Goal: Task Accomplishment & Management: Manage account settings

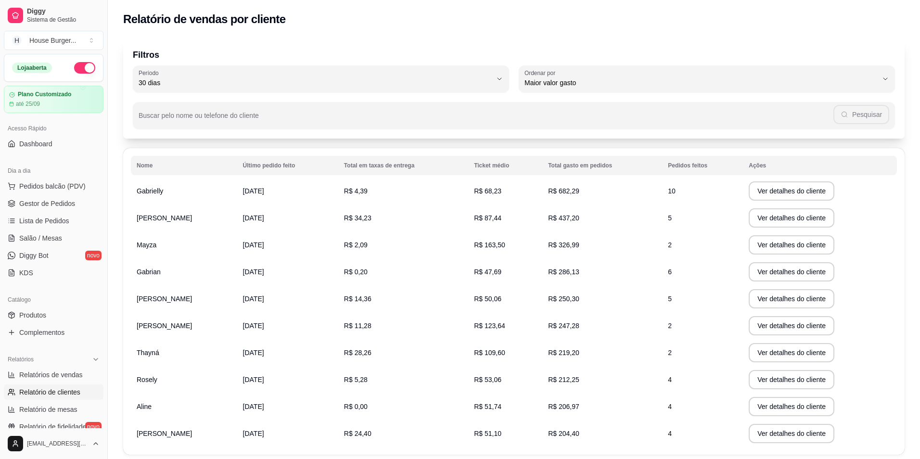
select select "30"
select select "HIGHEST_TOTAL_SPENT_WITH_ORDERS"
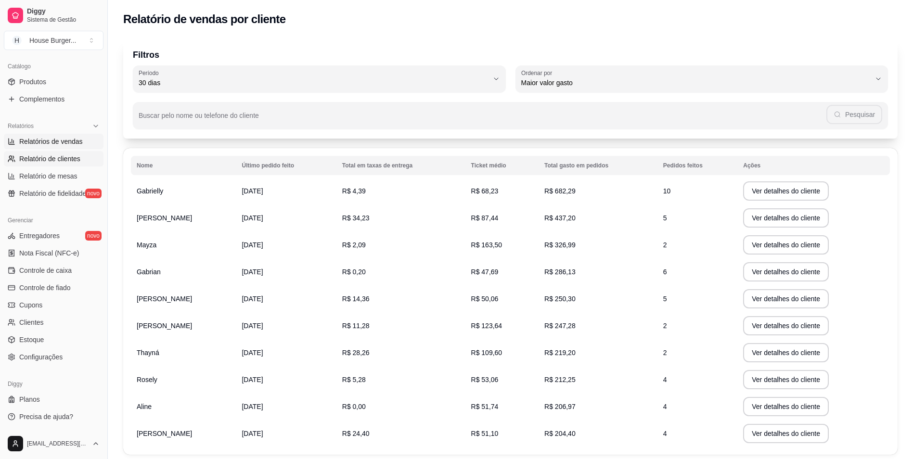
click at [67, 145] on span "Relatórios de vendas" at bounding box center [51, 142] width 64 height 10
select select "ALL"
select select "0"
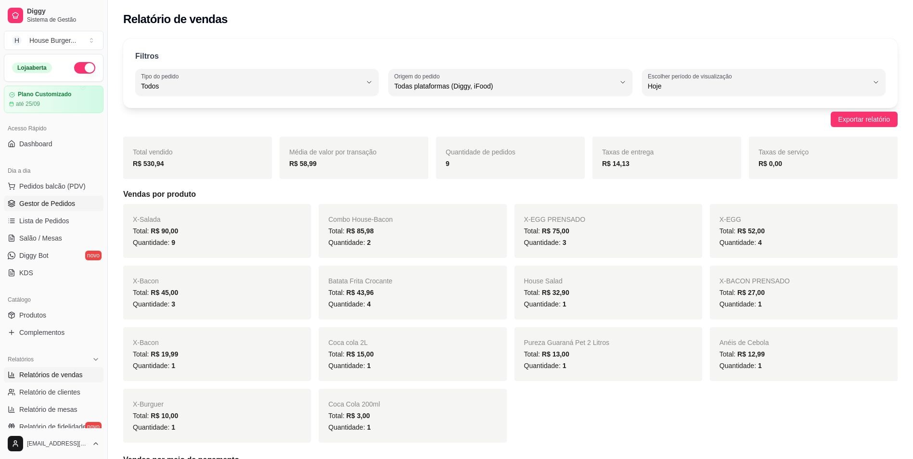
click at [59, 197] on link "Gestor de Pedidos" at bounding box center [54, 203] width 100 height 15
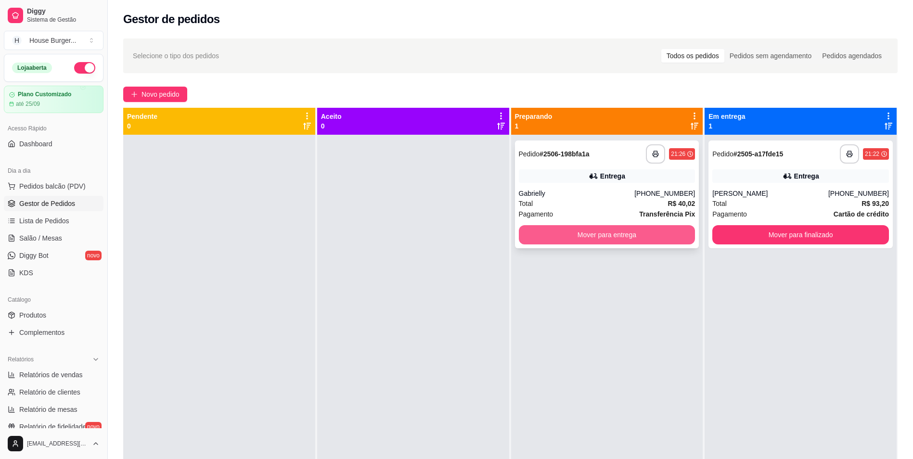
click at [666, 226] on button "Mover para entrega" at bounding box center [607, 234] width 177 height 19
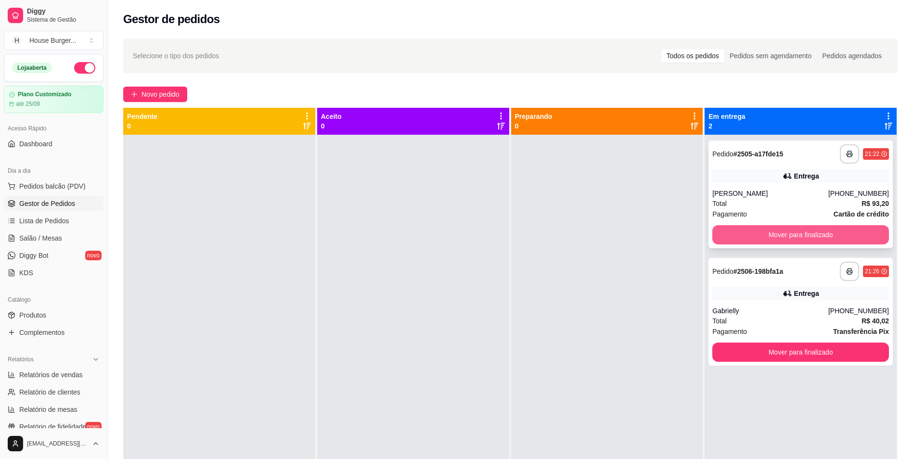
click at [806, 236] on button "Mover para finalizado" at bounding box center [800, 234] width 177 height 19
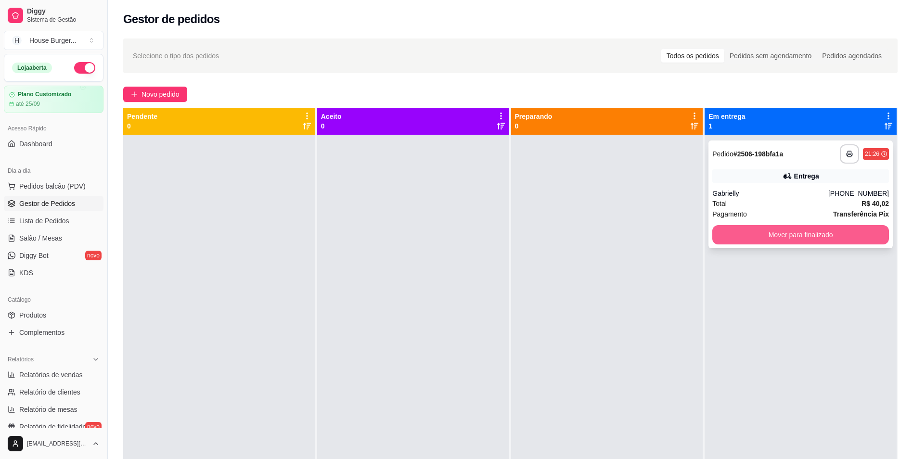
click at [766, 232] on button "Mover para finalizado" at bounding box center [800, 234] width 177 height 19
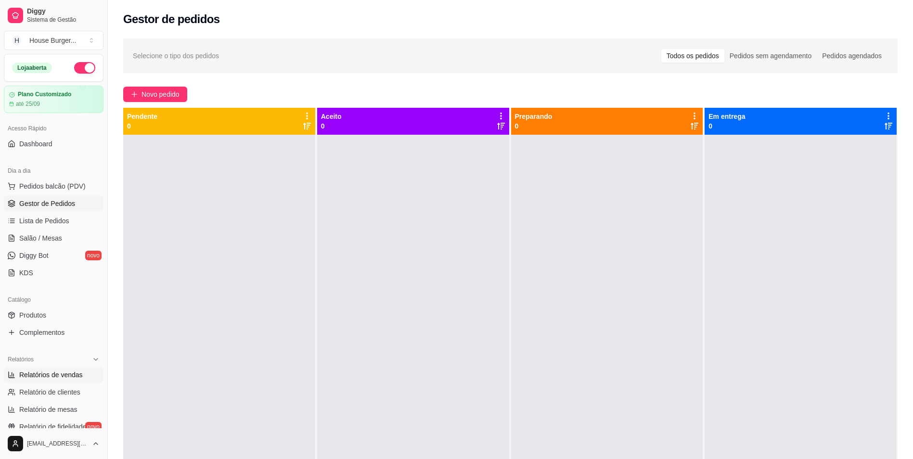
click at [40, 377] on span "Relatórios de vendas" at bounding box center [51, 375] width 64 height 10
select select "ALL"
select select "0"
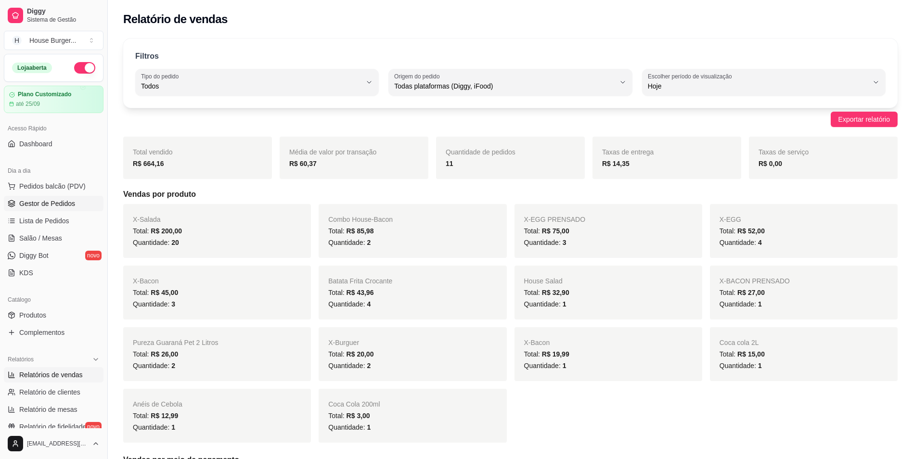
click at [40, 209] on link "Gestor de Pedidos" at bounding box center [54, 203] width 100 height 15
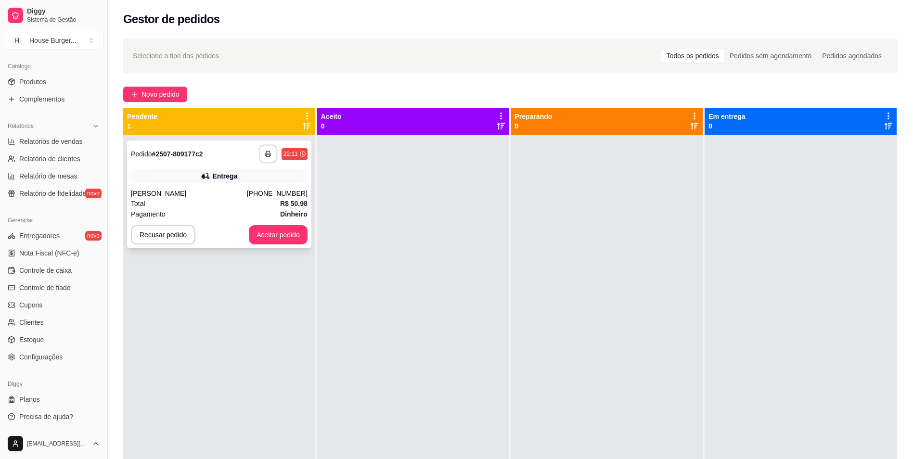
click at [264, 150] on button "button" at bounding box center [267, 154] width 19 height 19
click at [297, 237] on button "Aceitar pedido" at bounding box center [278, 234] width 59 height 19
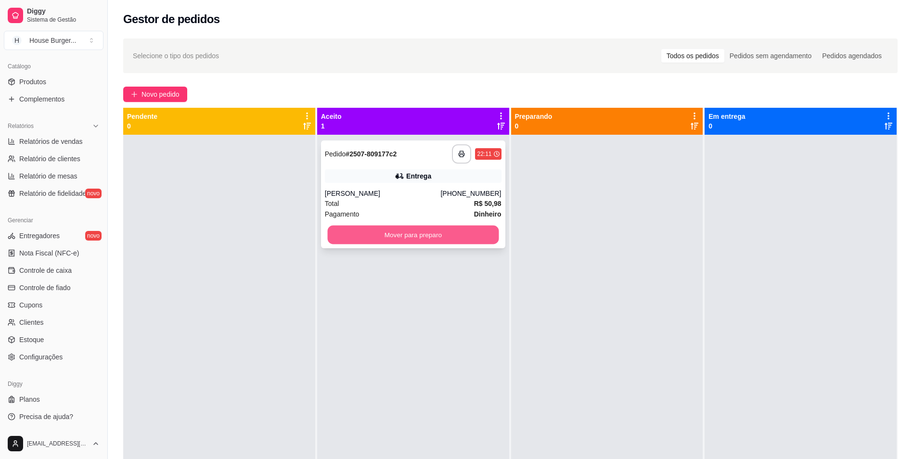
click at [445, 236] on button "Mover para preparo" at bounding box center [412, 235] width 171 height 19
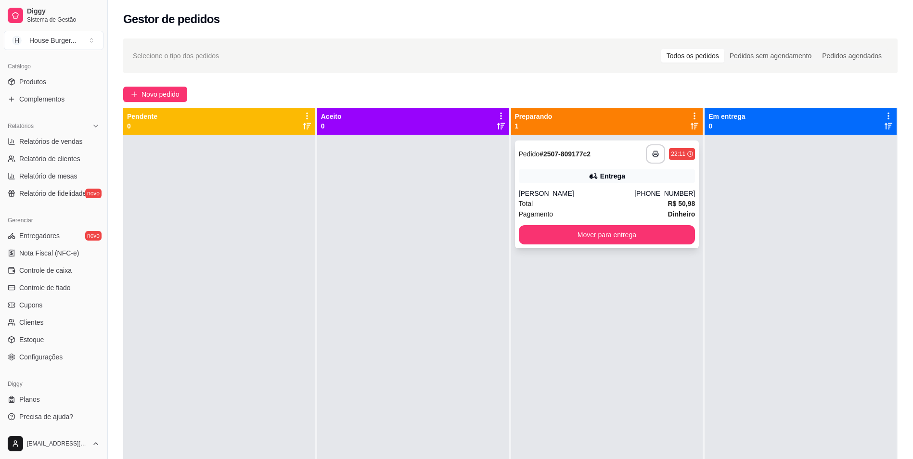
click at [611, 195] on div "[PERSON_NAME]" at bounding box center [577, 194] width 116 height 10
click at [591, 187] on div "**********" at bounding box center [607, 195] width 184 height 108
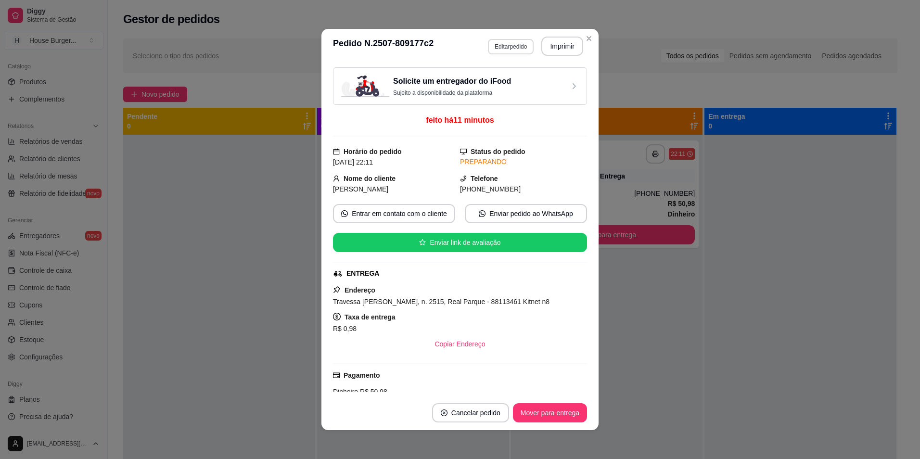
click at [520, 47] on button "Editar pedido" at bounding box center [511, 46] width 46 height 15
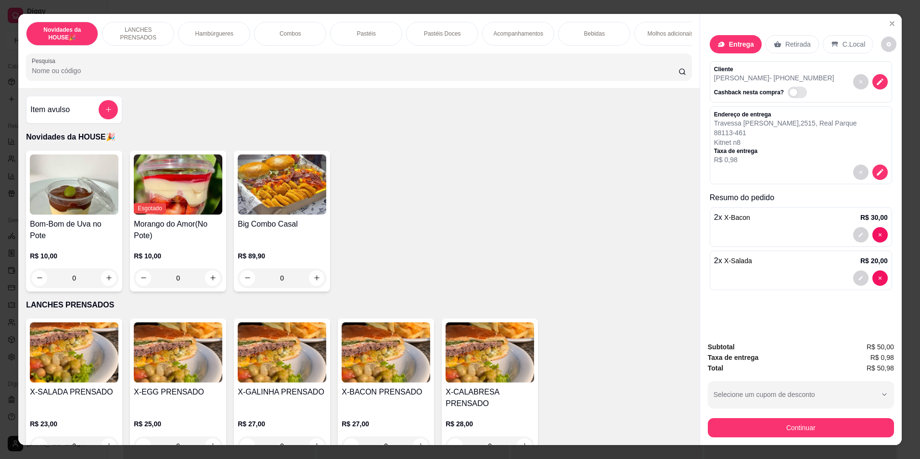
click at [652, 33] on p "Molhos adicionais" at bounding box center [671, 34] width 46 height 8
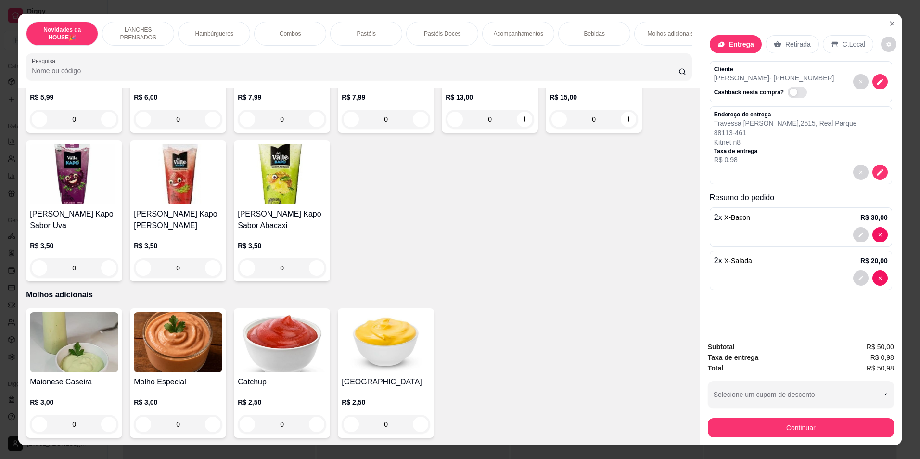
scroll to position [17, 0]
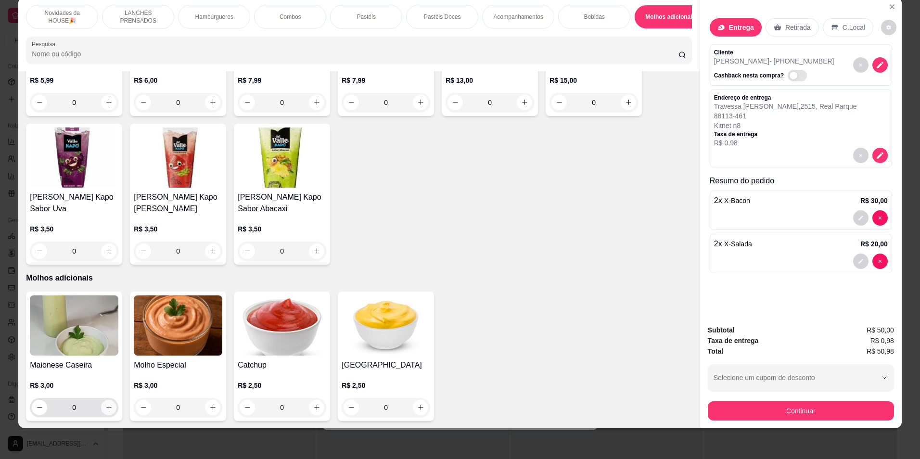
click at [106, 406] on icon "increase-product-quantity" at bounding box center [108, 407] width 5 height 5
type input "1"
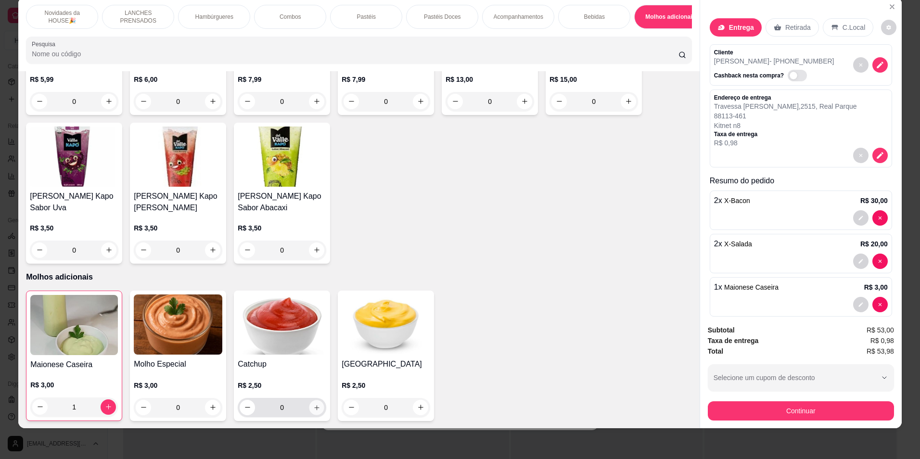
click at [317, 410] on icon "increase-product-quantity" at bounding box center [316, 407] width 7 height 7
type input "1"
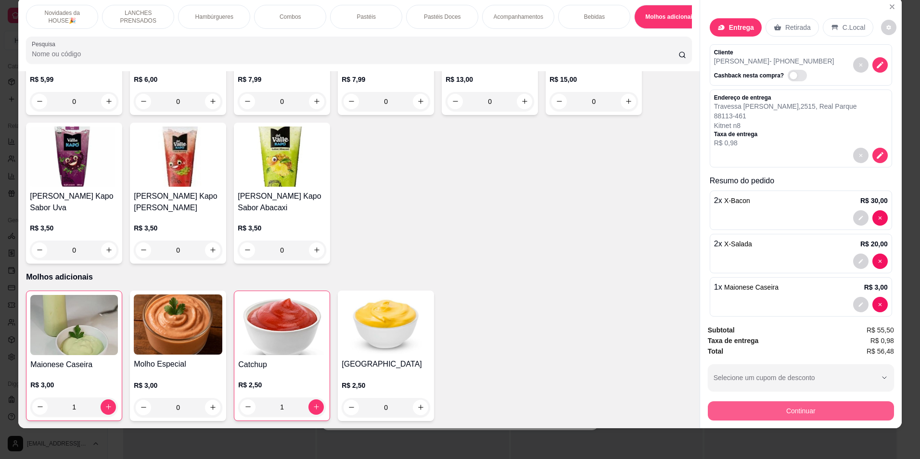
click at [741, 409] on button "Continuar" at bounding box center [801, 410] width 186 height 19
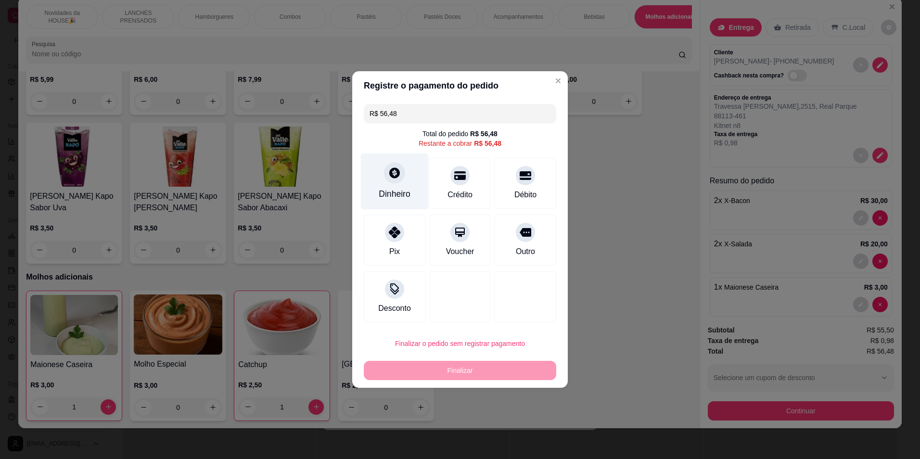
click at [400, 196] on div "Dinheiro" at bounding box center [395, 194] width 32 height 13
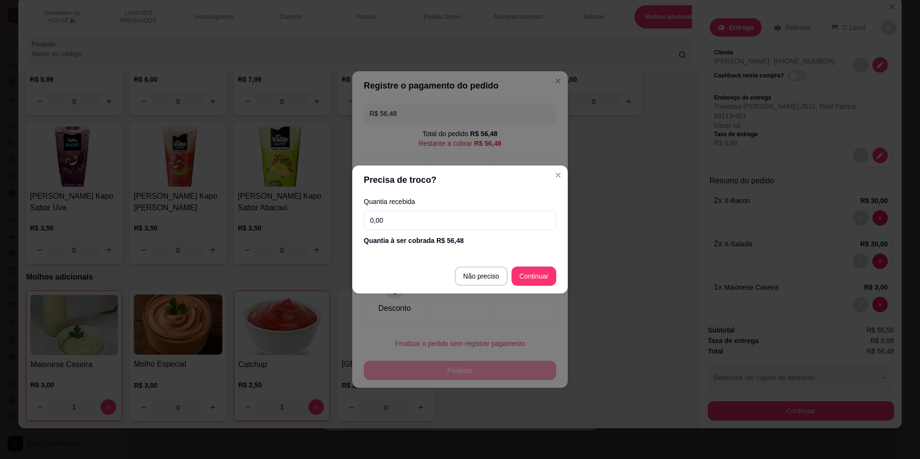
click at [419, 224] on input "0,00" at bounding box center [460, 220] width 193 height 19
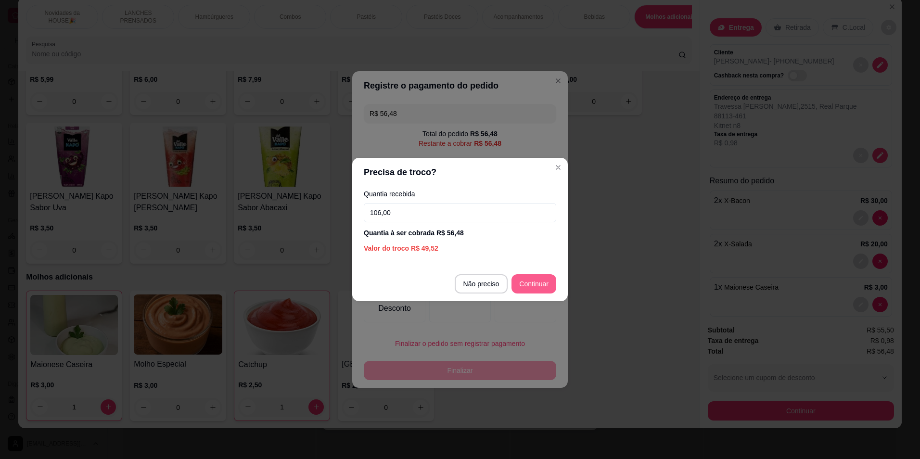
type input "106,00"
type input "R$ 0,00"
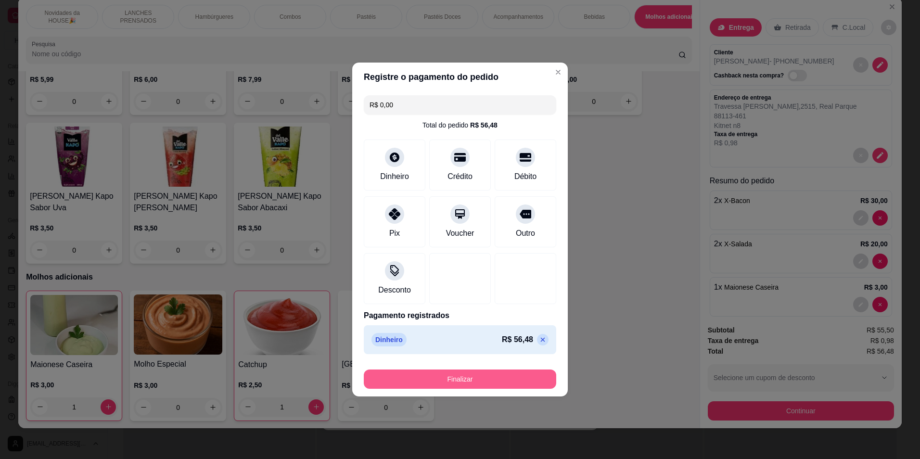
click at [487, 380] on button "Finalizar" at bounding box center [460, 379] width 193 height 19
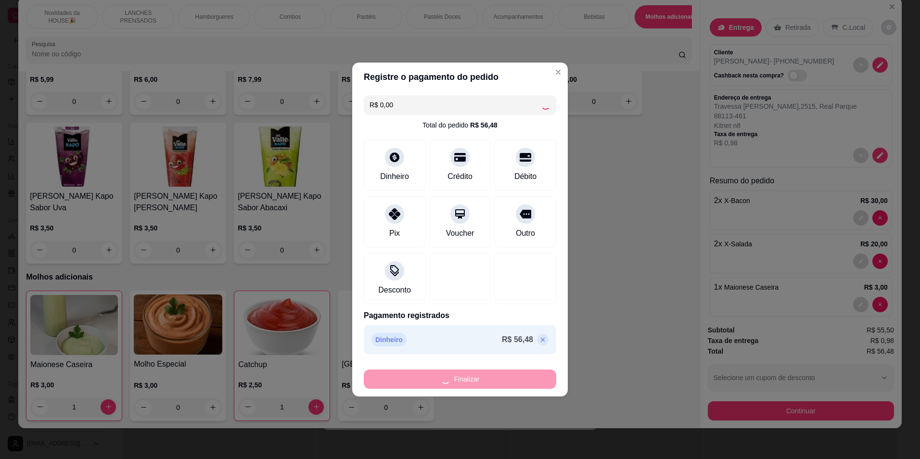
type input "0"
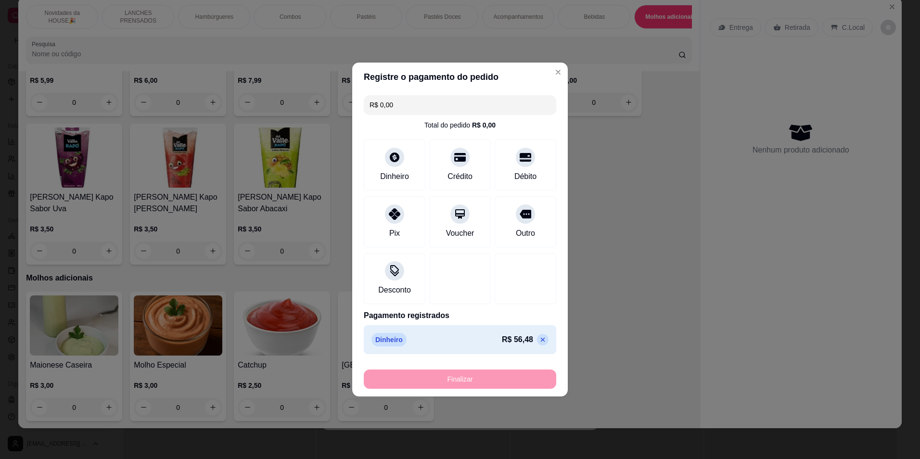
type input "-R$ 56,48"
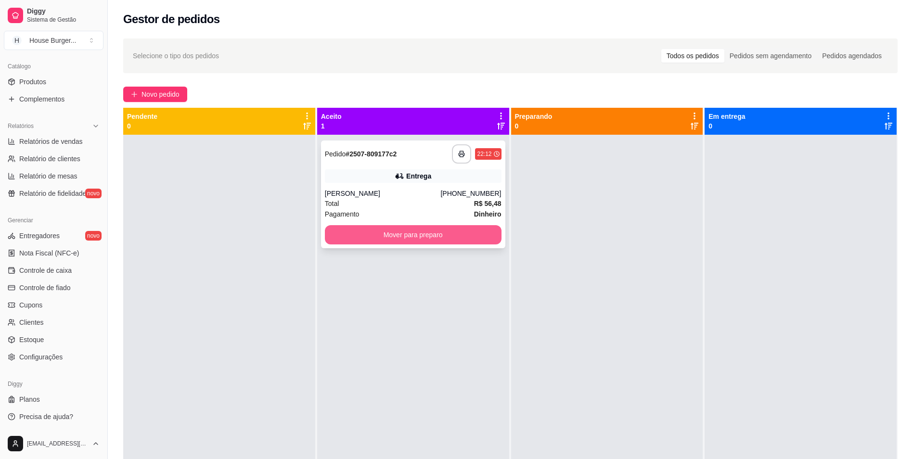
click at [451, 236] on button "Mover para preparo" at bounding box center [413, 234] width 177 height 19
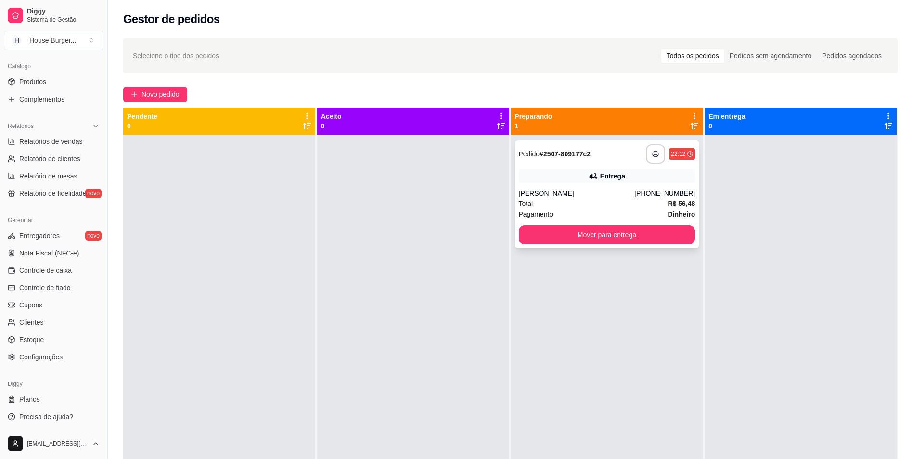
click at [591, 205] on div "Total R$ 56,48" at bounding box center [607, 203] width 177 height 11
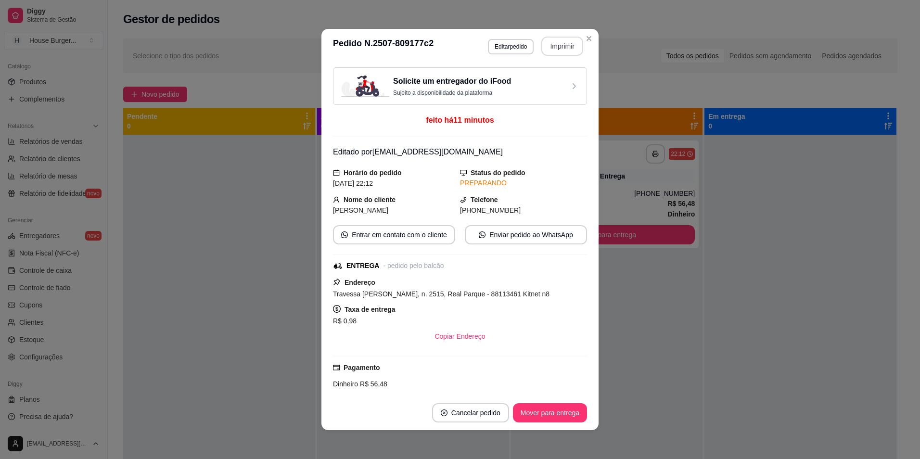
click at [546, 49] on button "Imprimir" at bounding box center [562, 46] width 42 height 19
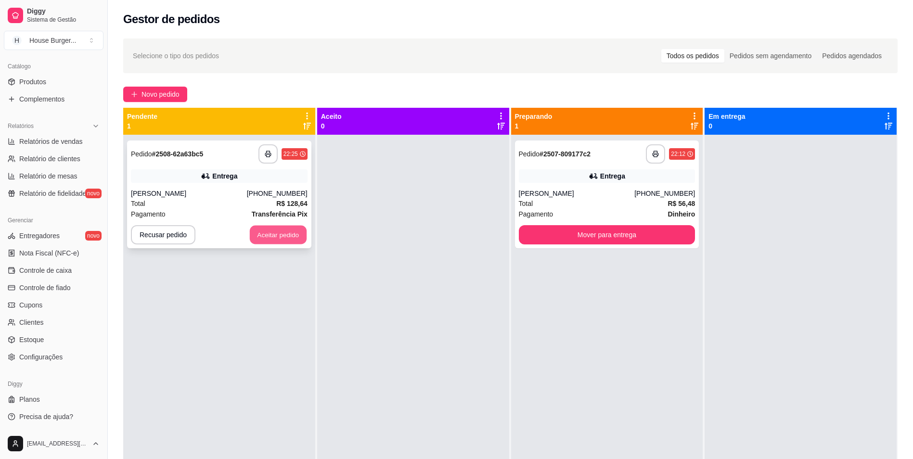
click at [275, 236] on button "Aceitar pedido" at bounding box center [278, 235] width 57 height 19
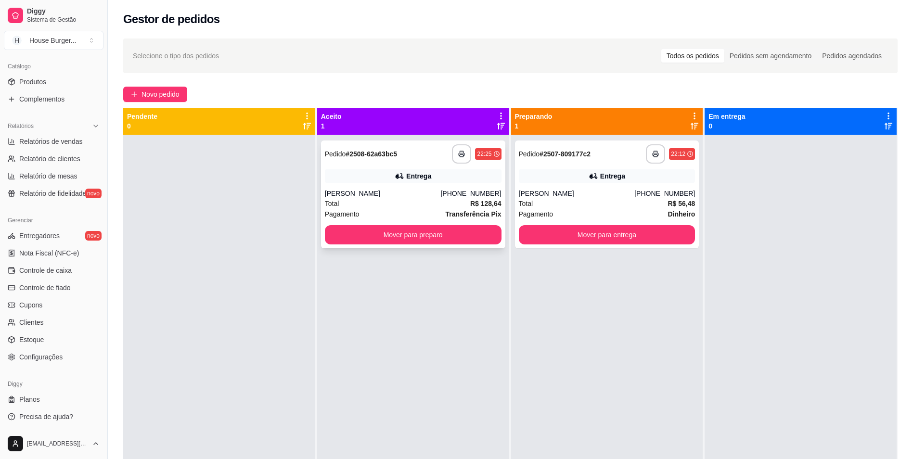
click at [412, 190] on div "[PERSON_NAME]" at bounding box center [383, 194] width 116 height 10
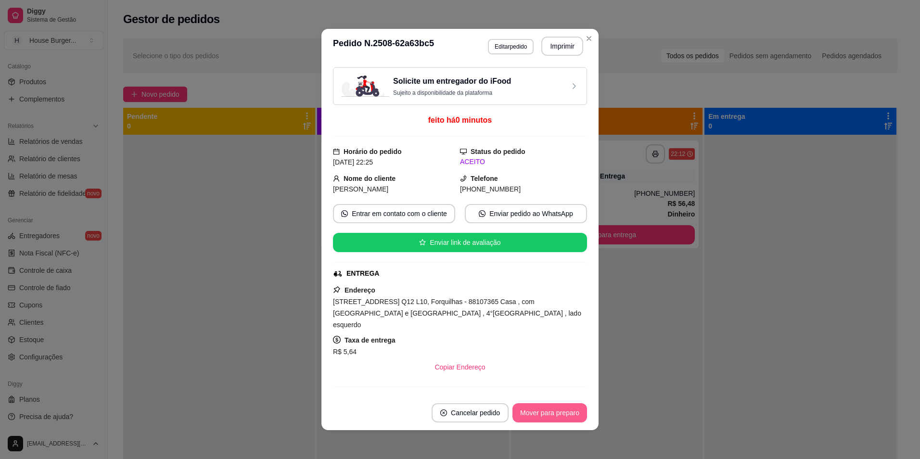
click at [538, 417] on button "Mover para preparo" at bounding box center [550, 412] width 75 height 19
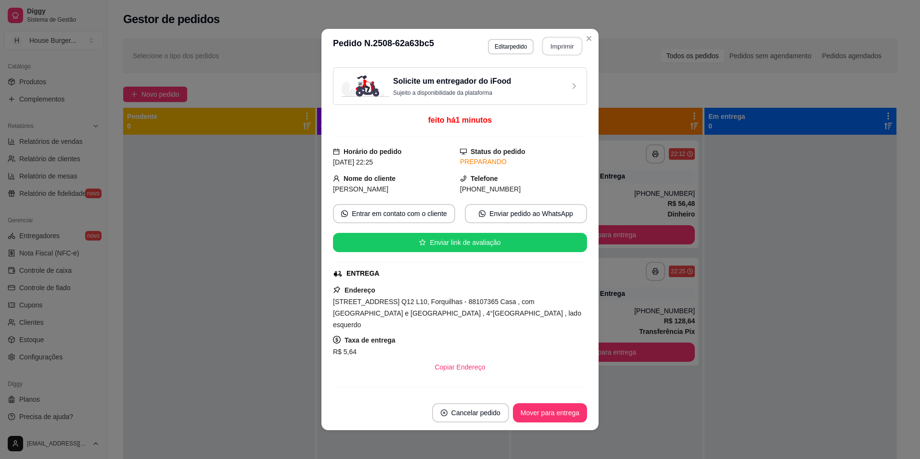
click at [565, 52] on button "Imprimir" at bounding box center [562, 46] width 40 height 19
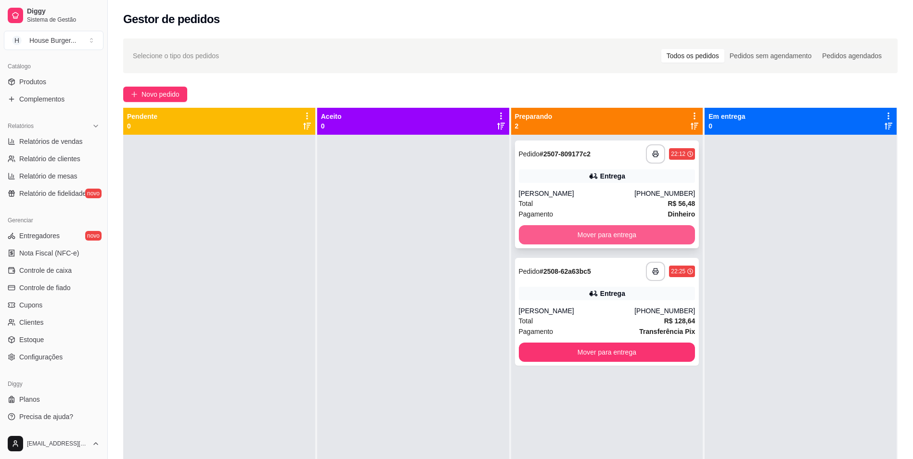
click at [608, 248] on div "**********" at bounding box center [607, 364] width 192 height 459
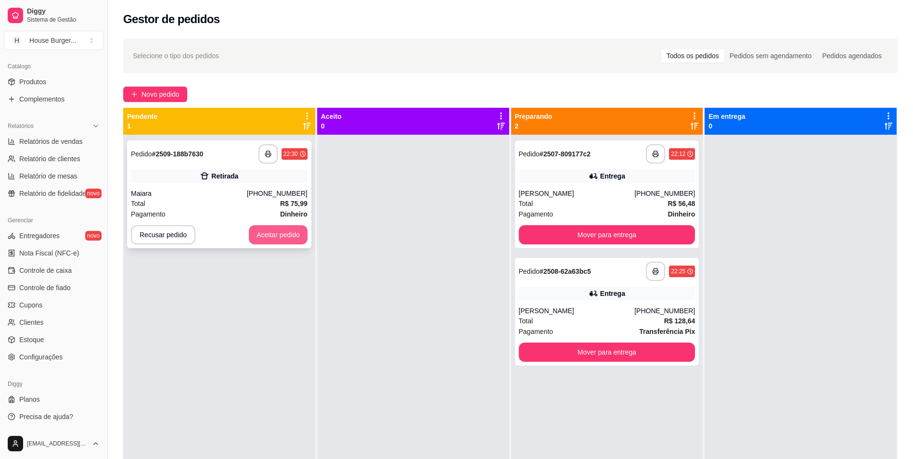
click at [288, 236] on button "Aceitar pedido" at bounding box center [278, 234] width 59 height 19
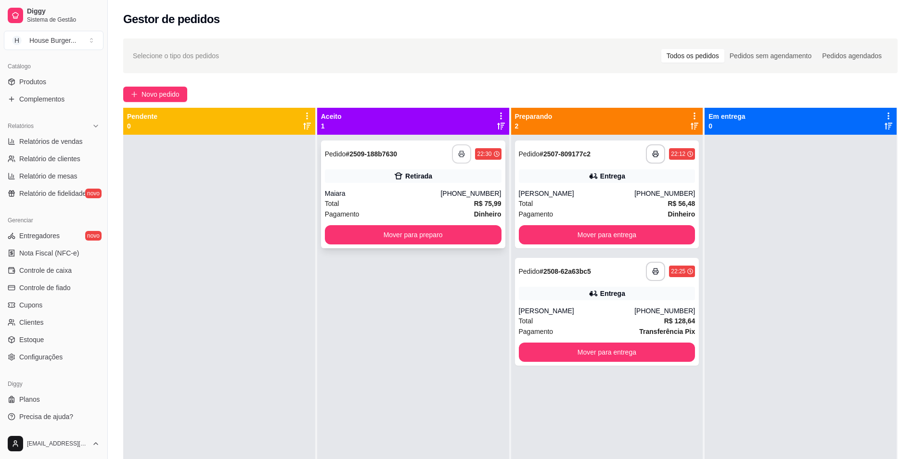
click at [465, 155] on button "button" at bounding box center [461, 153] width 19 height 19
click at [414, 238] on button "Mover para preparo" at bounding box center [412, 235] width 171 height 19
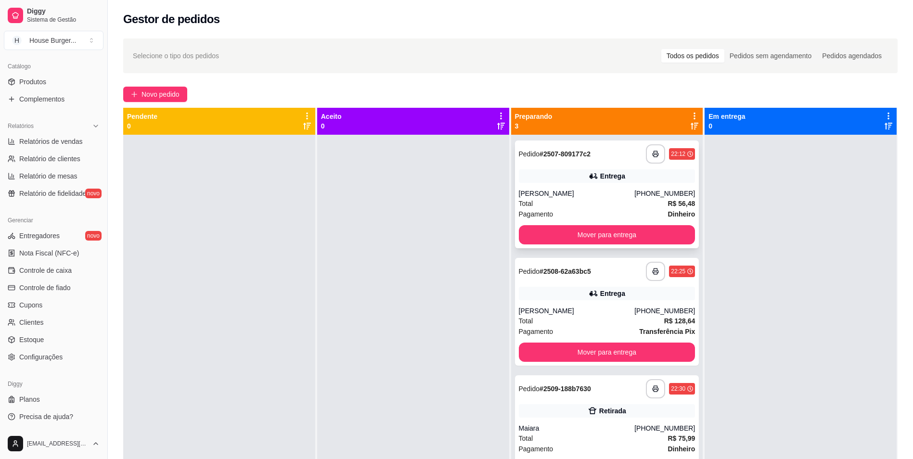
click at [580, 204] on div "Total R$ 56,48" at bounding box center [607, 203] width 177 height 11
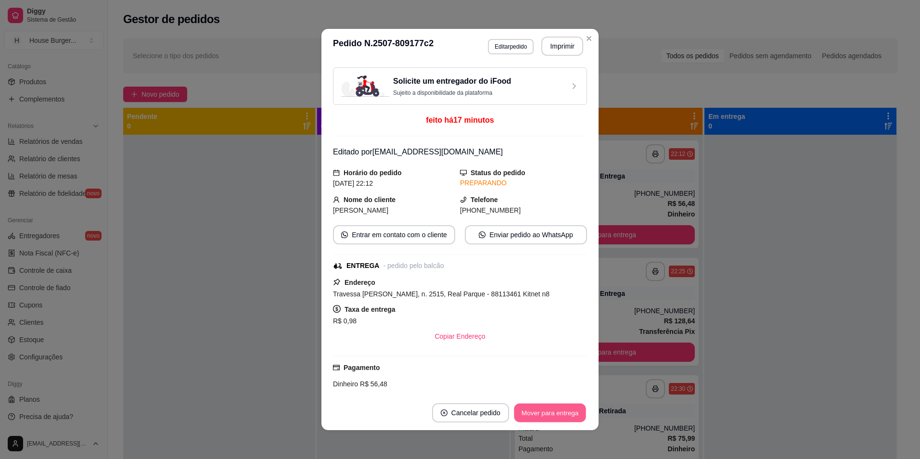
click at [548, 408] on button "Mover para entrega" at bounding box center [550, 413] width 72 height 19
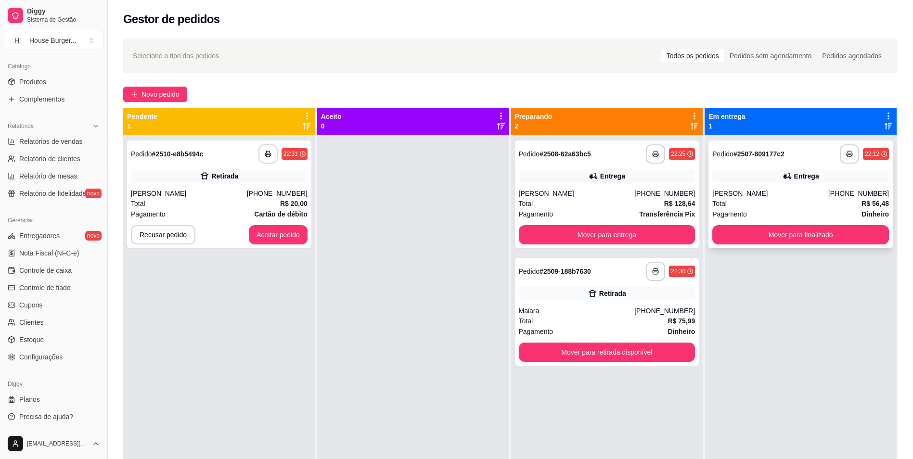
click at [745, 210] on div "Pagamento Dinheiro" at bounding box center [800, 214] width 177 height 11
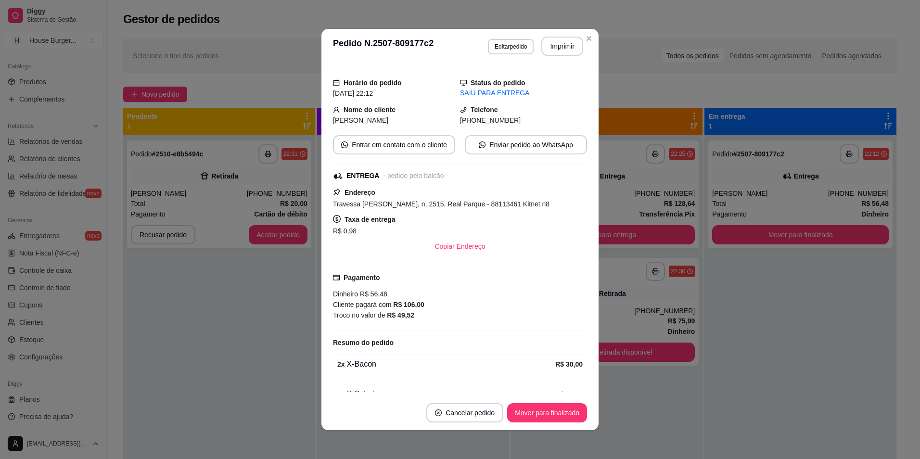
scroll to position [200, 0]
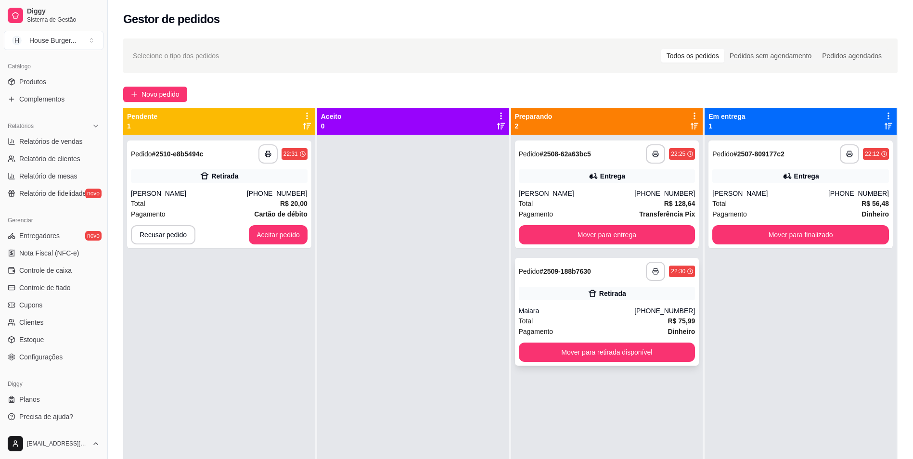
click at [640, 320] on div "Total R$ 75,99" at bounding box center [607, 321] width 177 height 11
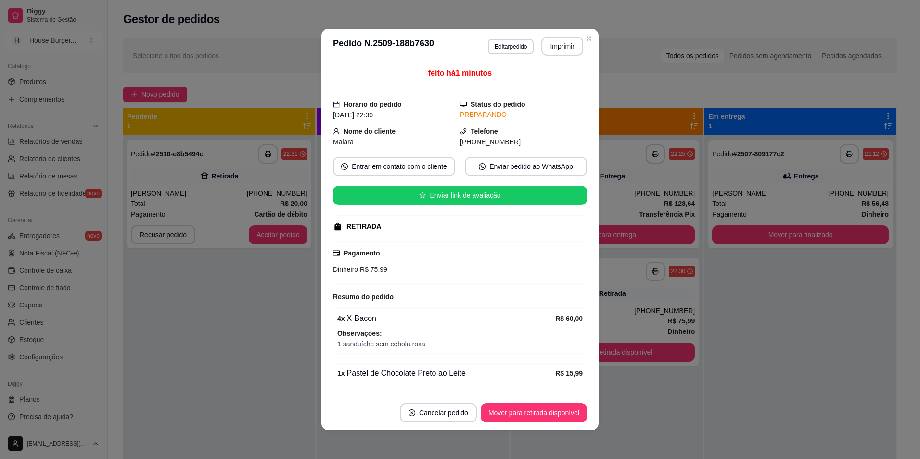
scroll to position [29, 0]
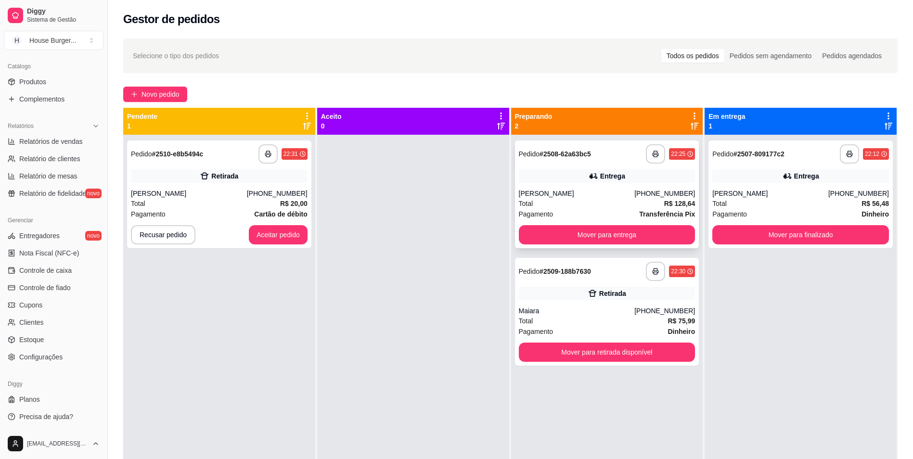
click at [515, 199] on div "**********" at bounding box center [607, 195] width 184 height 108
click at [263, 240] on button "Aceitar pedido" at bounding box center [278, 234] width 59 height 19
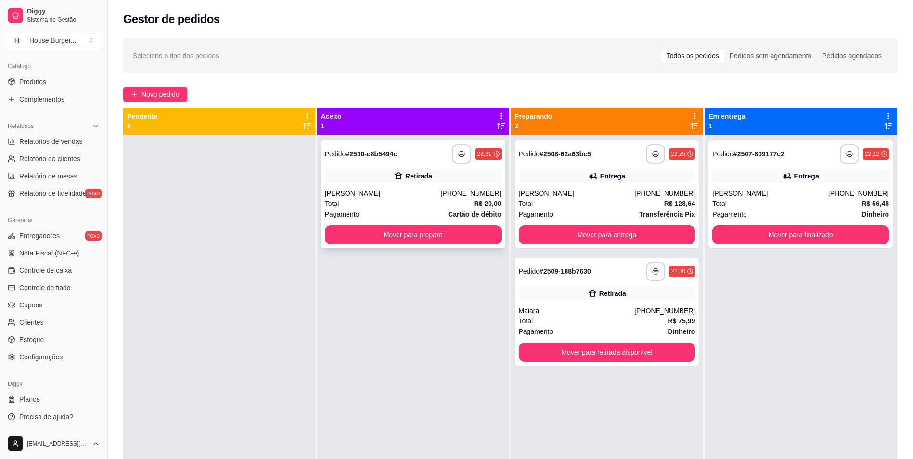
click at [399, 200] on div "Total R$ 20,00" at bounding box center [413, 203] width 177 height 11
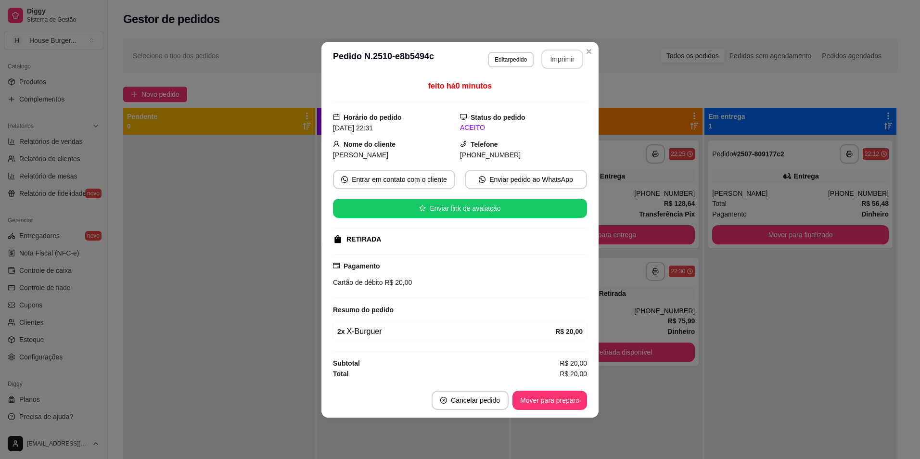
click at [570, 56] on button "Imprimir" at bounding box center [562, 59] width 42 height 19
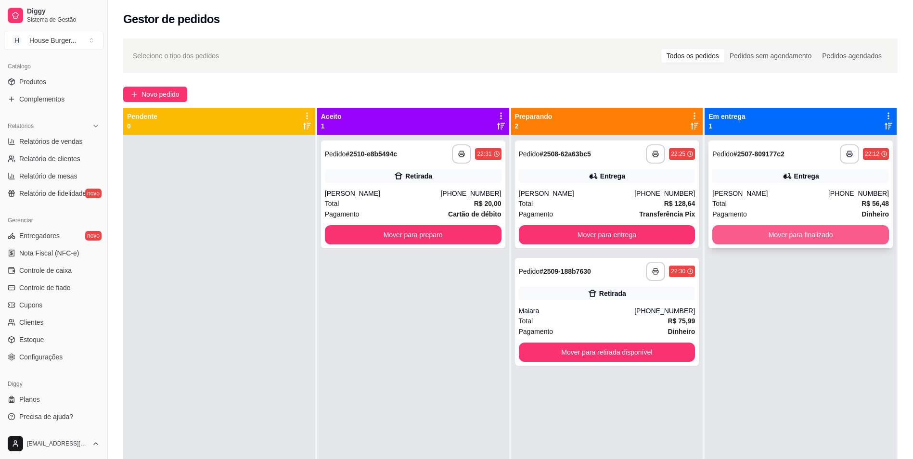
click at [799, 234] on button "Mover para finalizado" at bounding box center [800, 234] width 177 height 19
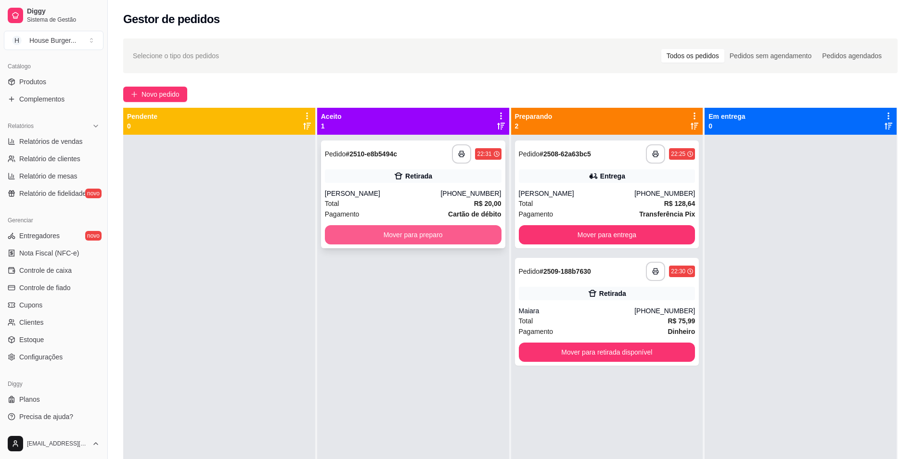
click at [461, 232] on button "Mover para preparo" at bounding box center [413, 234] width 177 height 19
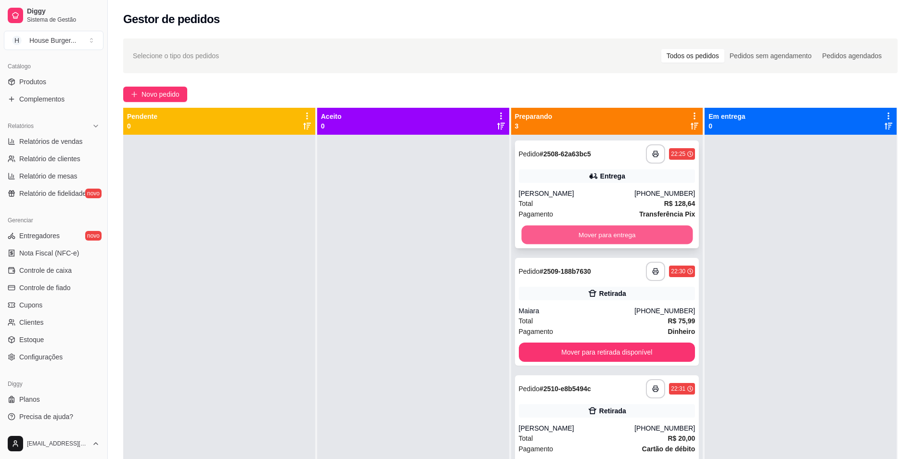
click at [670, 229] on button "Mover para entrega" at bounding box center [606, 235] width 171 height 19
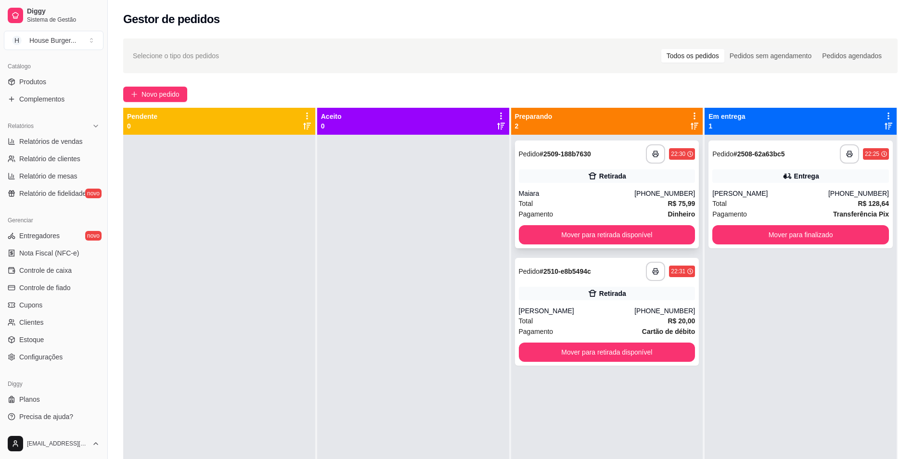
click at [607, 203] on div "Total R$ 75,99" at bounding box center [607, 203] width 177 height 11
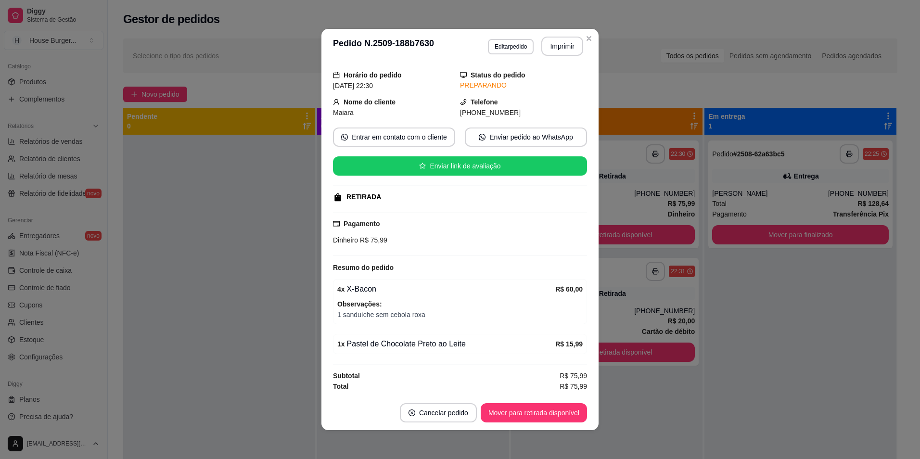
scroll to position [2, 0]
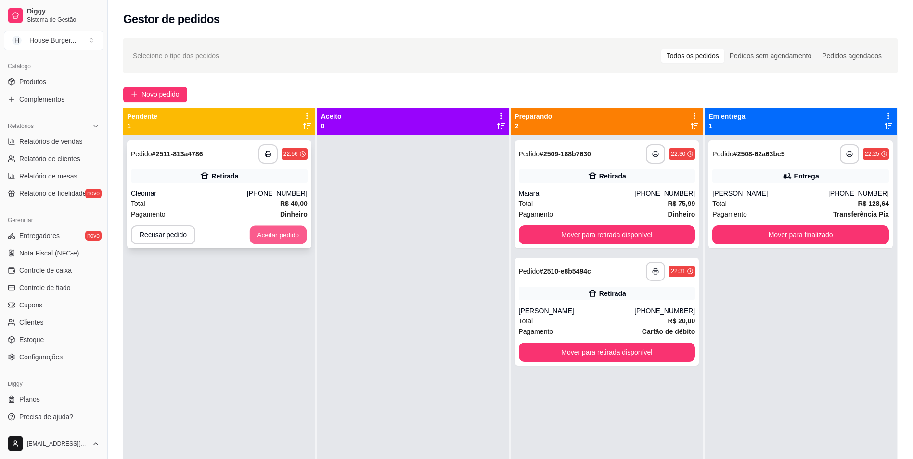
click at [294, 234] on button "Aceitar pedido" at bounding box center [278, 235] width 57 height 19
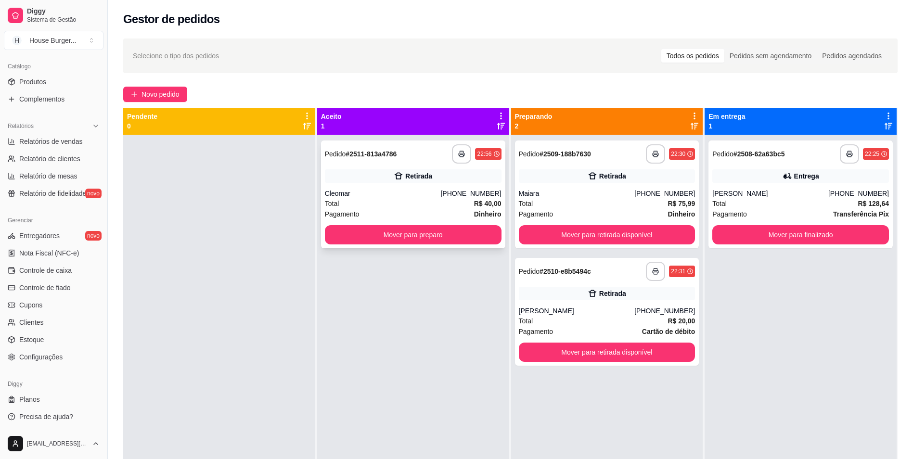
click at [425, 197] on div "Cleomar" at bounding box center [383, 194] width 116 height 10
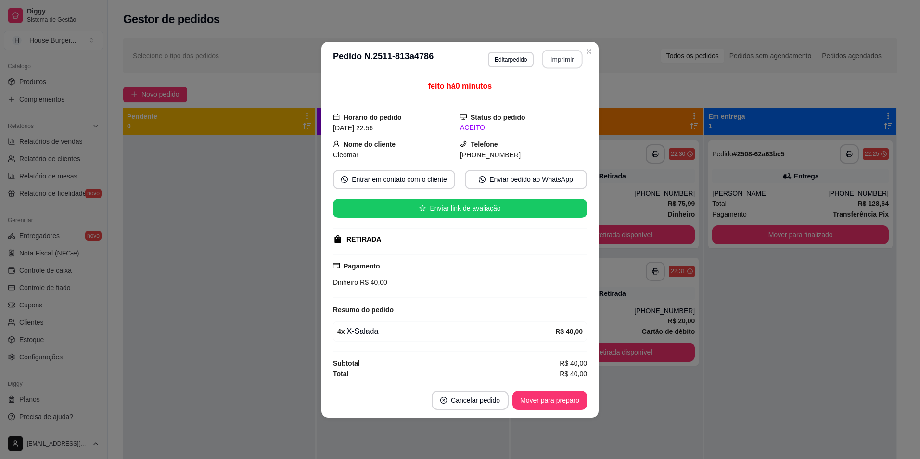
click at [565, 57] on button "Imprimir" at bounding box center [562, 59] width 40 height 19
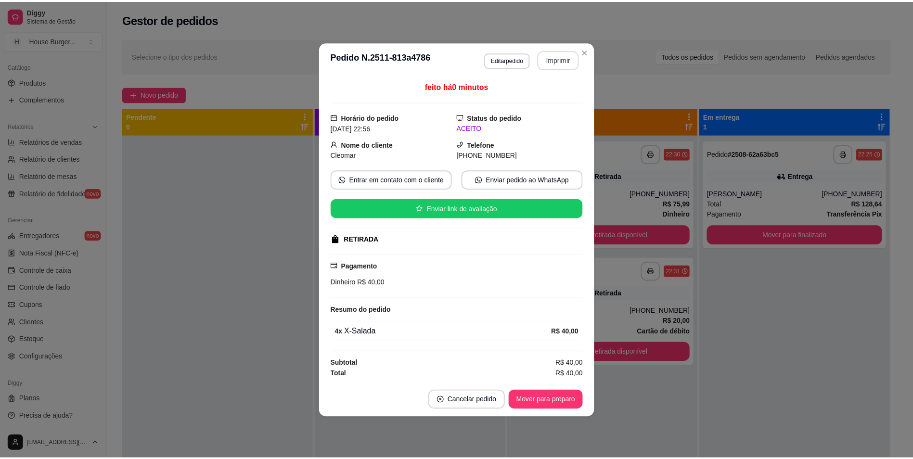
scroll to position [0, 0]
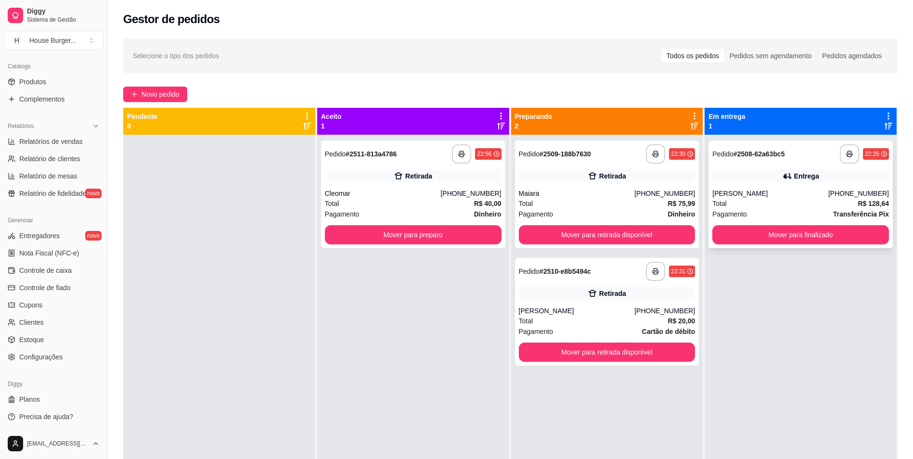
click at [772, 191] on div "[PERSON_NAME]" at bounding box center [770, 194] width 116 height 10
click at [739, 237] on button "Mover para finalizado" at bounding box center [800, 234] width 177 height 19
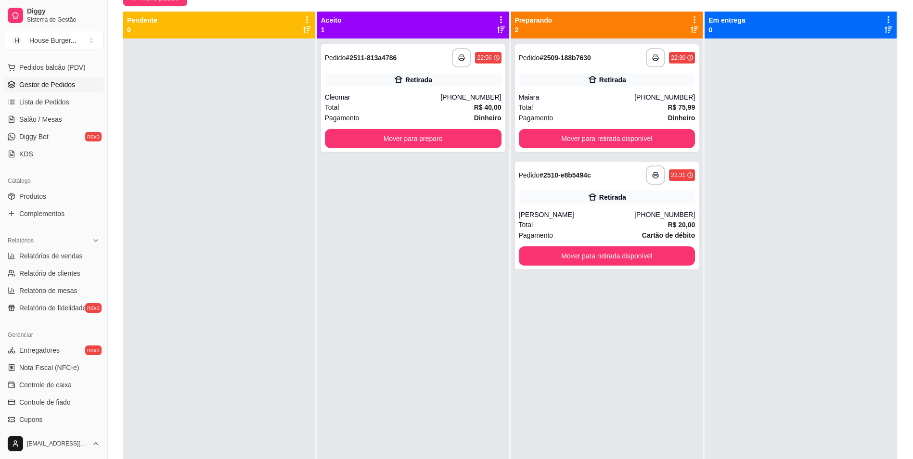
scroll to position [89, 0]
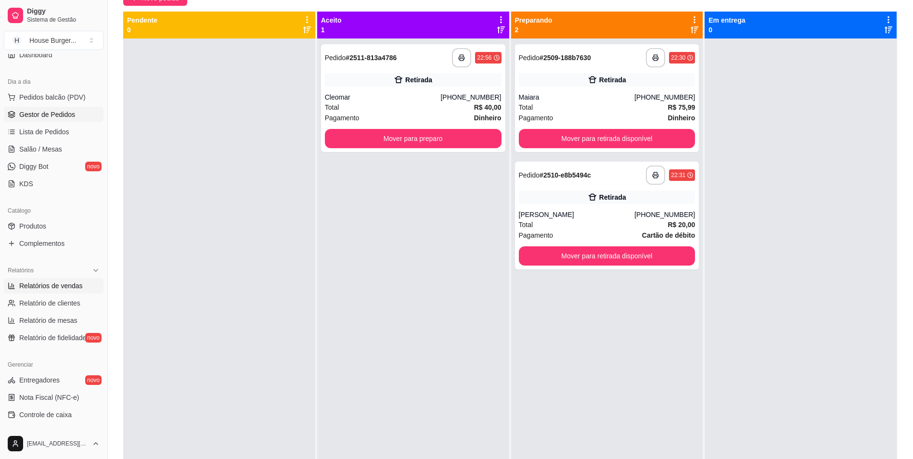
click at [58, 283] on span "Relatórios de vendas" at bounding box center [51, 286] width 64 height 10
select select "ALL"
select select "0"
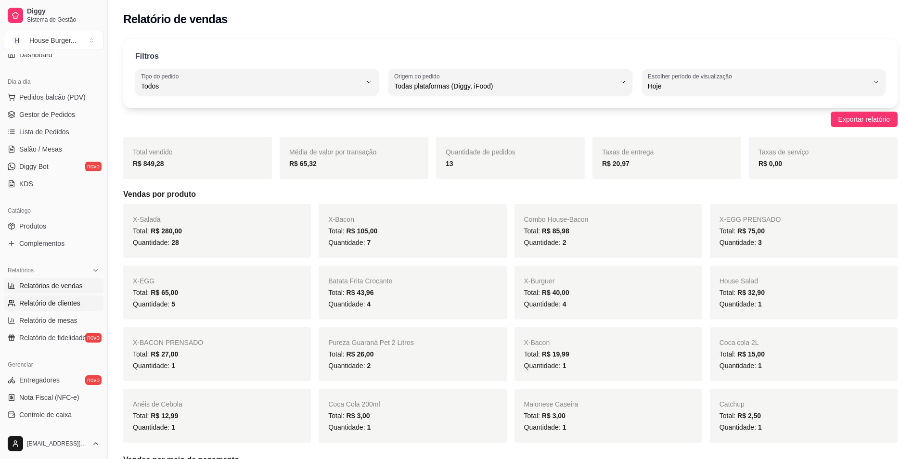
click at [30, 306] on span "Relatório de clientes" at bounding box center [49, 303] width 61 height 10
select select "30"
select select "HIGHEST_TOTAL_SPENT_WITH_ORDERS"
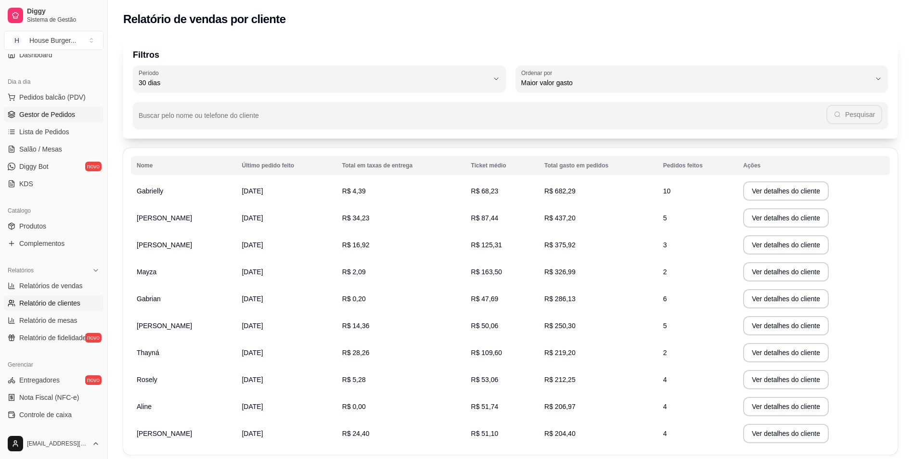
click at [39, 114] on span "Gestor de Pedidos" at bounding box center [47, 115] width 56 height 10
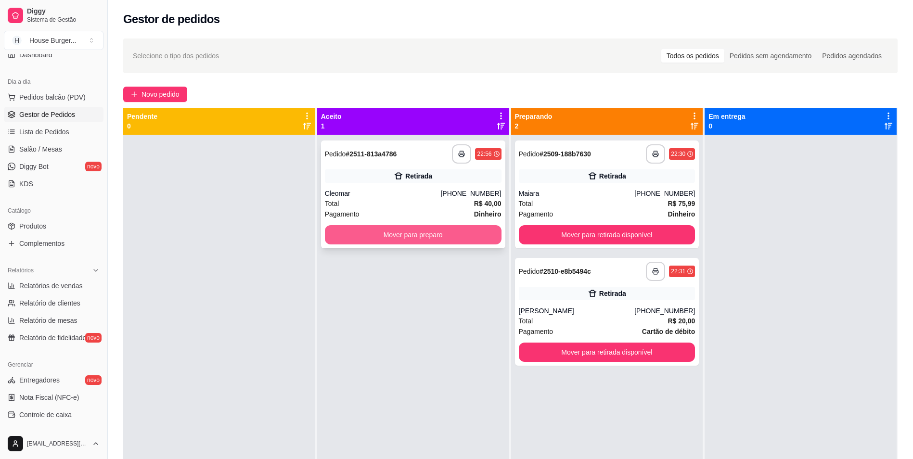
click at [390, 232] on button "Mover para preparo" at bounding box center [413, 234] width 177 height 19
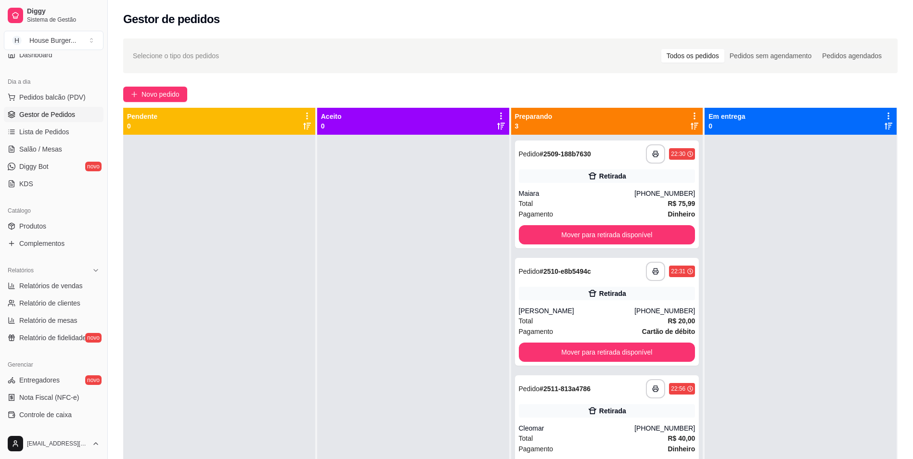
drag, startPoint x: 390, startPoint y: 249, endPoint x: 515, endPoint y: 218, distance: 129.5
click at [390, 249] on div at bounding box center [413, 364] width 192 height 459
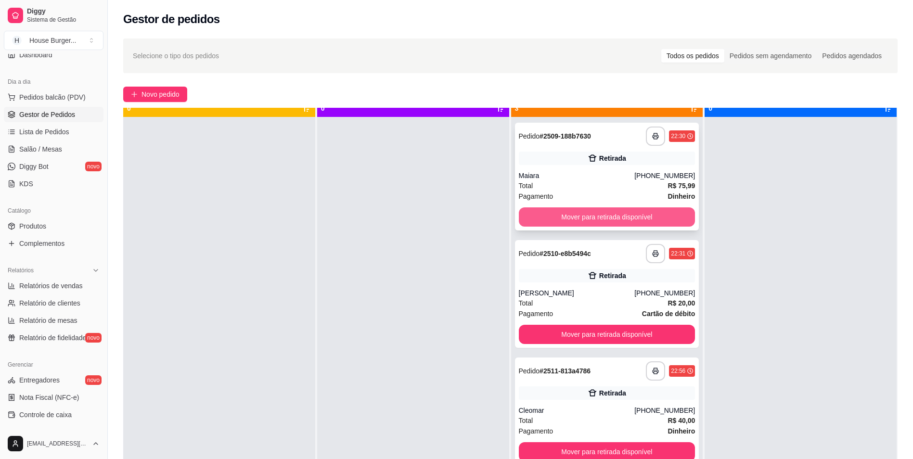
scroll to position [27, 0]
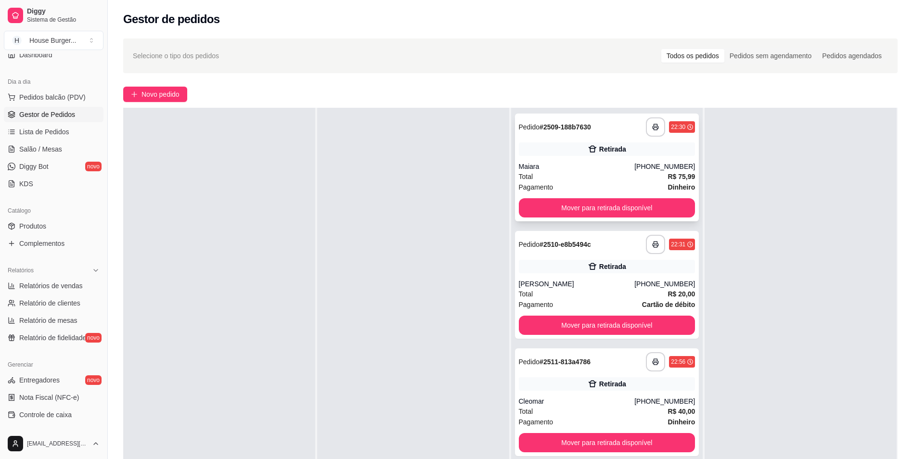
click at [643, 168] on div "[PHONE_NUMBER]" at bounding box center [664, 167] width 61 height 10
click at [596, 210] on button "Mover para retirada disponível" at bounding box center [606, 208] width 171 height 19
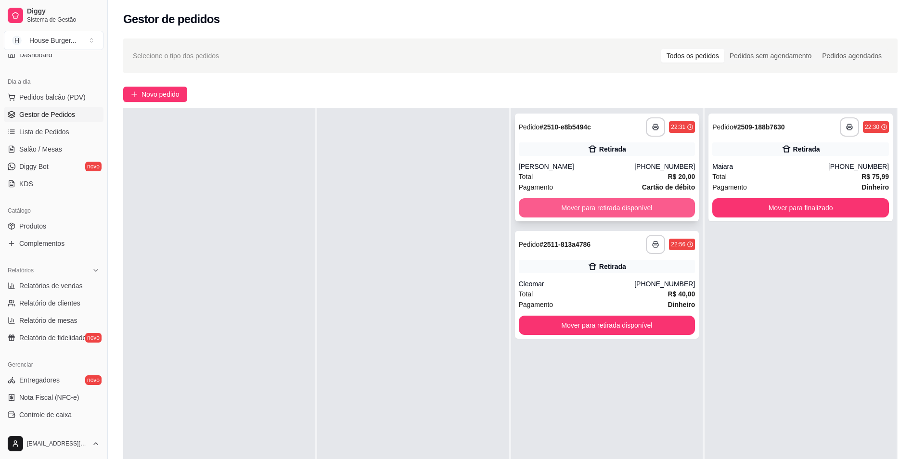
click at [614, 205] on button "Mover para retirada disponível" at bounding box center [607, 207] width 177 height 19
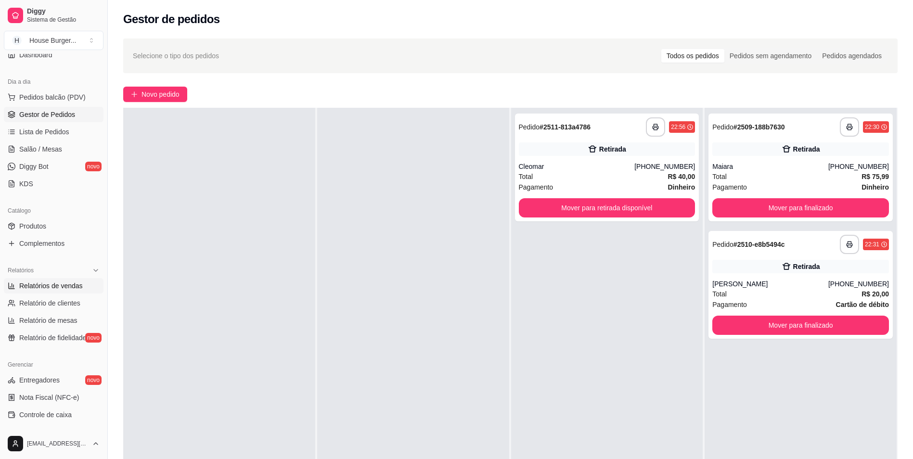
click at [53, 284] on span "Relatórios de vendas" at bounding box center [51, 286] width 64 height 10
select select "ALL"
select select "0"
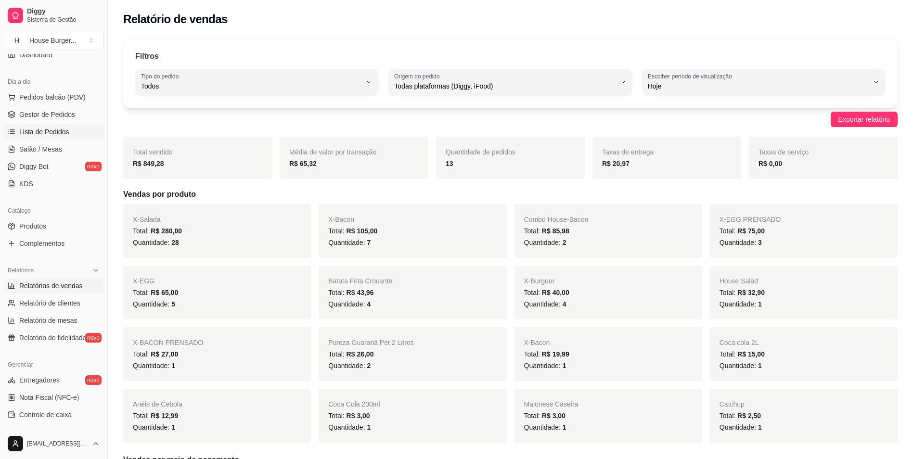
click at [27, 129] on span "Lista de Pedidos" at bounding box center [44, 132] width 50 height 10
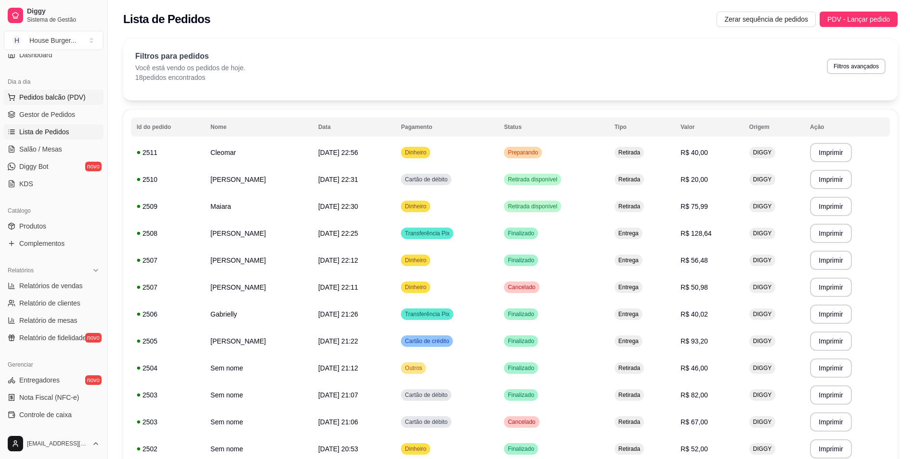
click at [60, 98] on span "Pedidos balcão (PDV)" at bounding box center [52, 97] width 66 height 10
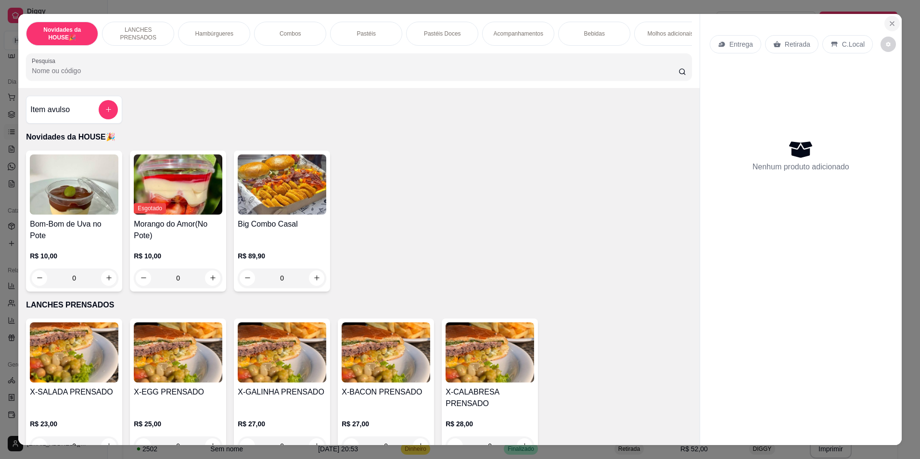
click at [889, 23] on icon "Close" at bounding box center [893, 24] width 8 height 8
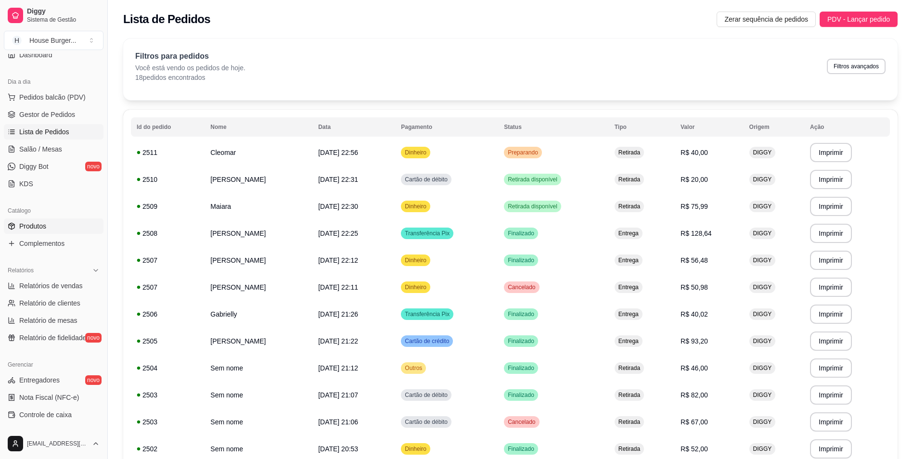
click at [39, 230] on span "Produtos" at bounding box center [32, 226] width 27 height 10
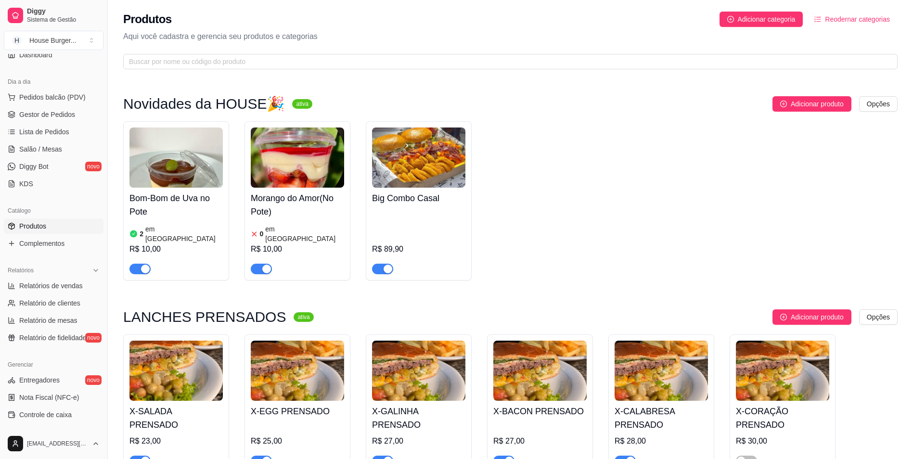
click at [145, 265] on div "button" at bounding box center [145, 269] width 9 height 9
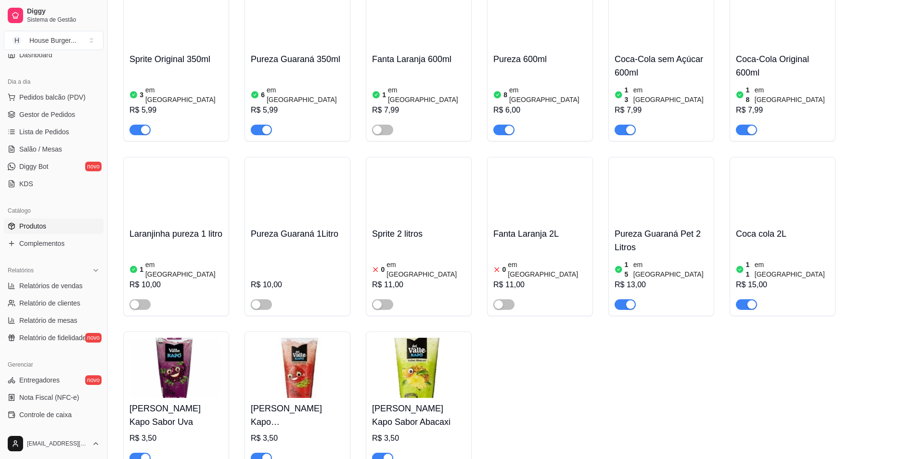
scroll to position [2455, 0]
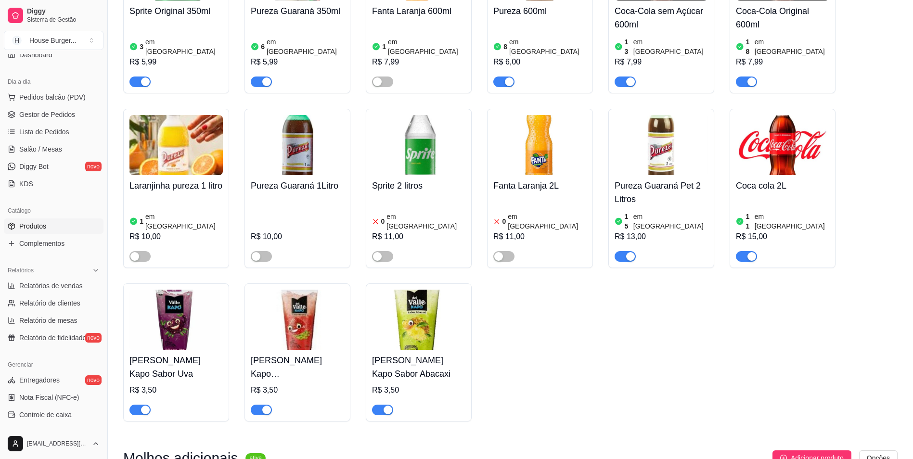
click at [137, 405] on span "button" at bounding box center [139, 410] width 21 height 11
click at [41, 116] on span "Gestor de Pedidos" at bounding box center [47, 115] width 56 height 10
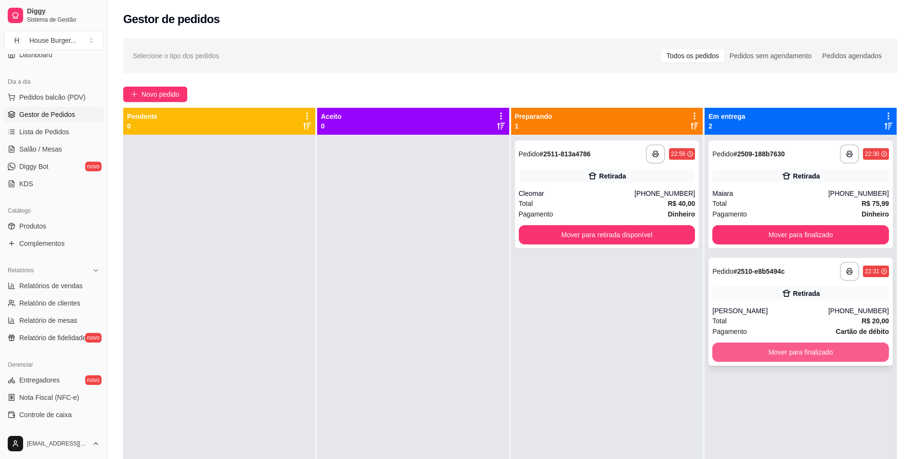
click at [798, 349] on button "Mover para finalizado" at bounding box center [800, 352] width 177 height 19
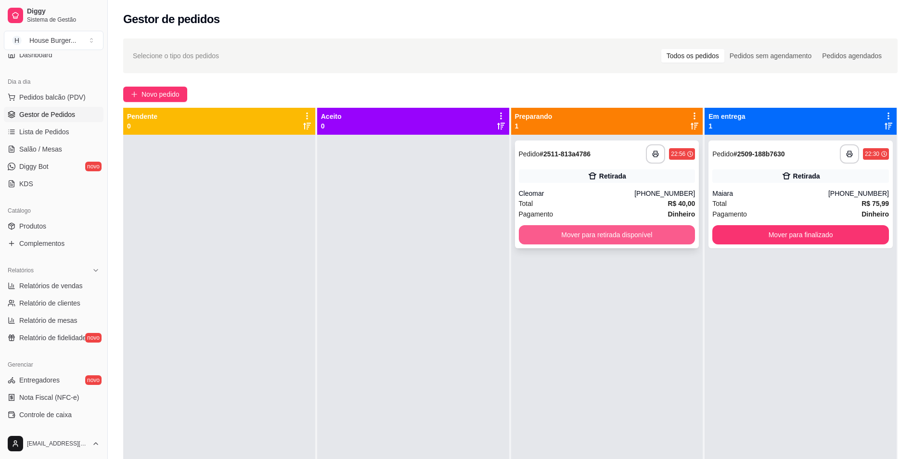
click at [629, 236] on button "Mover para retirada disponível" at bounding box center [607, 234] width 177 height 19
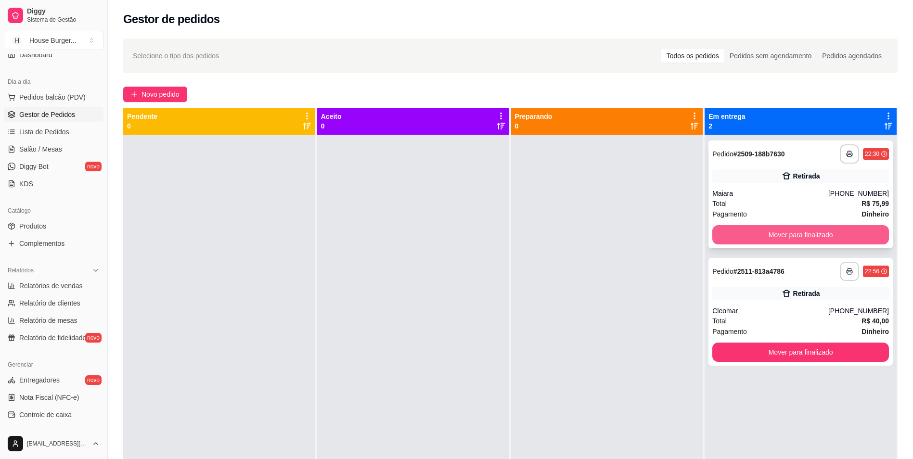
click at [766, 231] on button "Mover para finalizado" at bounding box center [800, 234] width 177 height 19
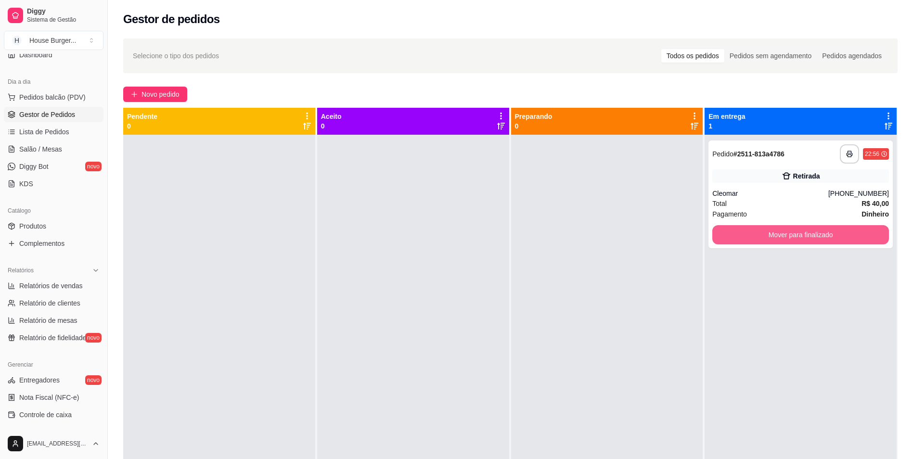
click at [766, 232] on button "Mover para finalizado" at bounding box center [800, 234] width 177 height 19
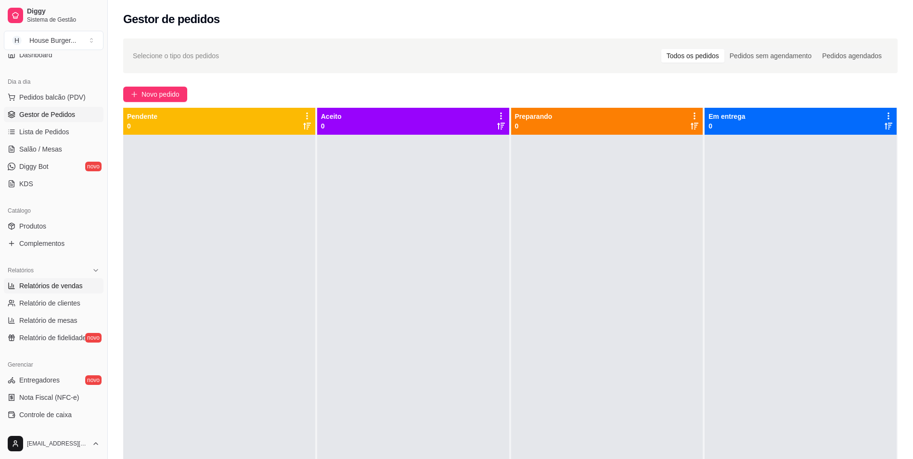
click at [53, 286] on span "Relatórios de vendas" at bounding box center [51, 286] width 64 height 10
select select "ALL"
select select "0"
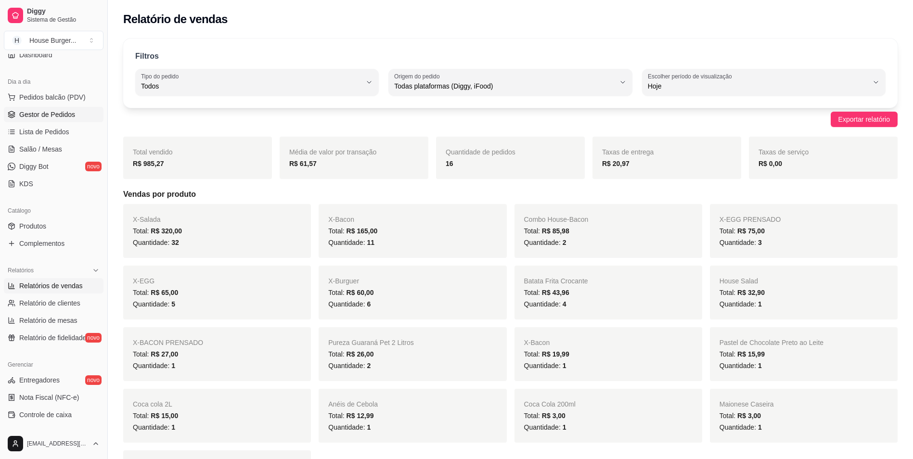
click at [56, 114] on span "Gestor de Pedidos" at bounding box center [47, 115] width 56 height 10
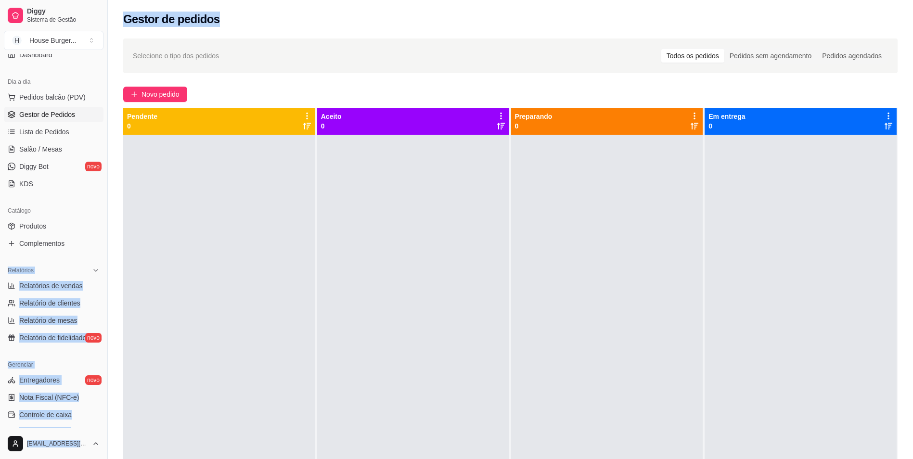
drag, startPoint x: 22, startPoint y: 166, endPoint x: 343, endPoint y: -36, distance: 378.9
click at [343, 0] on html "Diggy Sistema de Gestão H House Burger ... Loja aberta Plano Customizado até 25…" at bounding box center [456, 229] width 913 height 459
click at [57, 110] on span "Gestor de Pedidos" at bounding box center [47, 115] width 56 height 10
click at [55, 99] on span "Pedidos balcão (PDV)" at bounding box center [52, 97] width 66 height 10
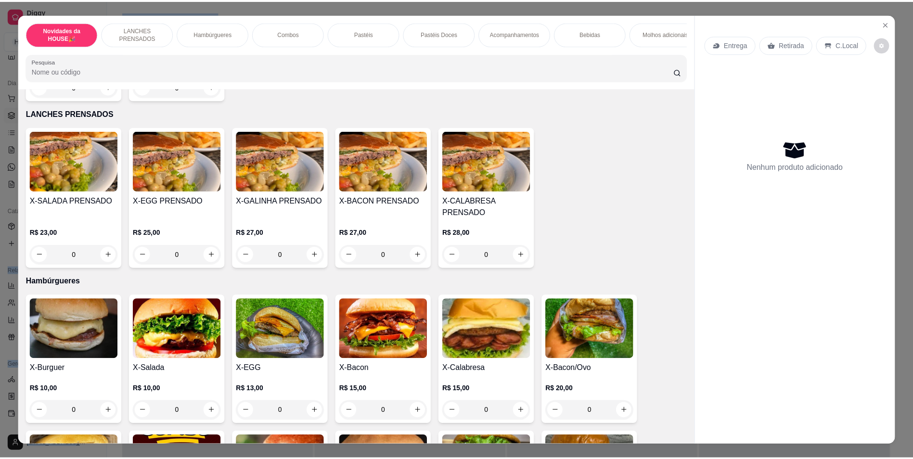
scroll to position [193, 0]
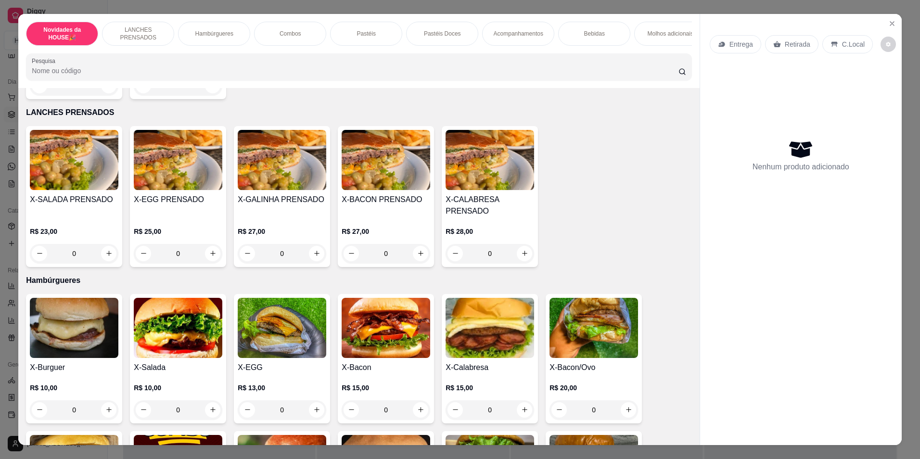
click at [210, 420] on div "0" at bounding box center [178, 409] width 89 height 19
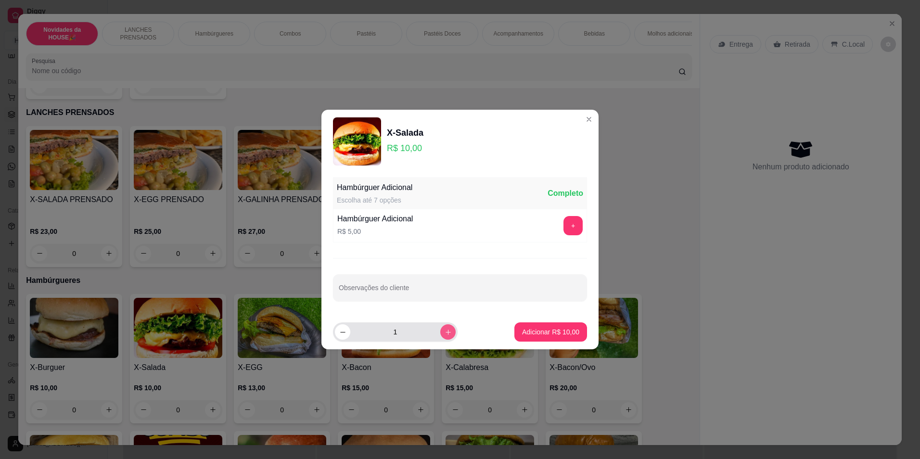
click at [445, 329] on icon "increase-product-quantity" at bounding box center [448, 332] width 7 height 7
type input "3"
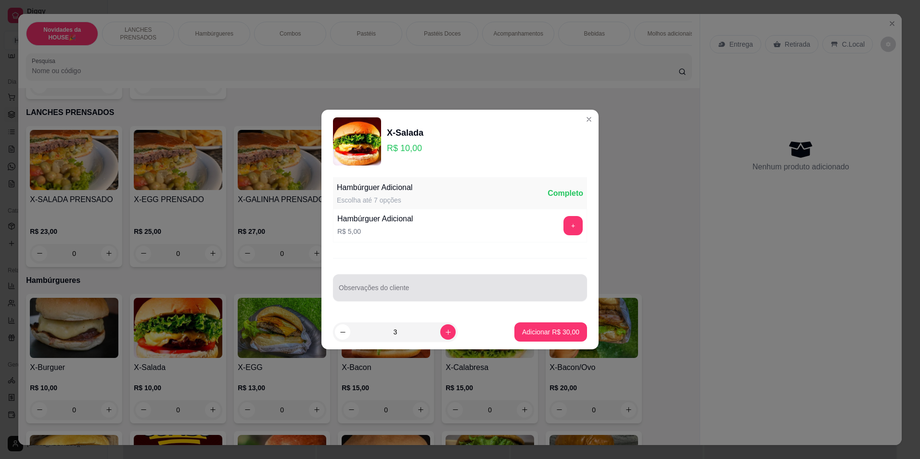
click at [443, 275] on div "Observações do cliente" at bounding box center [460, 287] width 254 height 27
type input "sem mostarda"
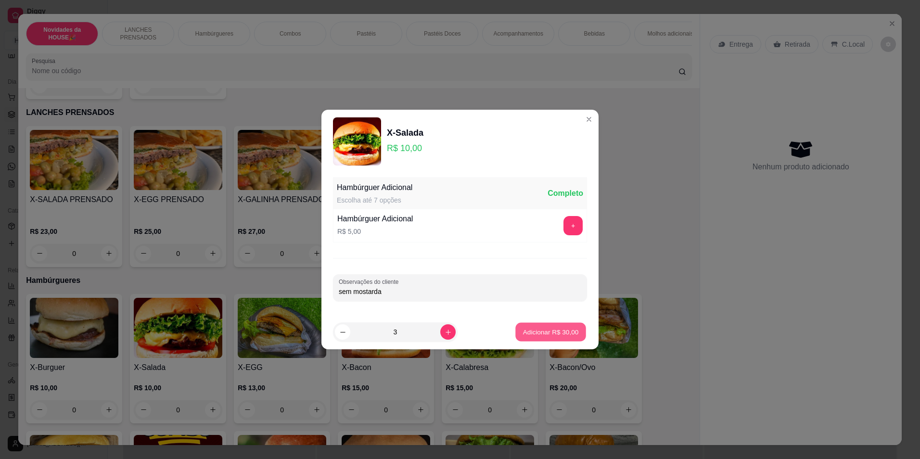
click at [528, 333] on p "Adicionar R$ 30,00" at bounding box center [551, 331] width 56 height 9
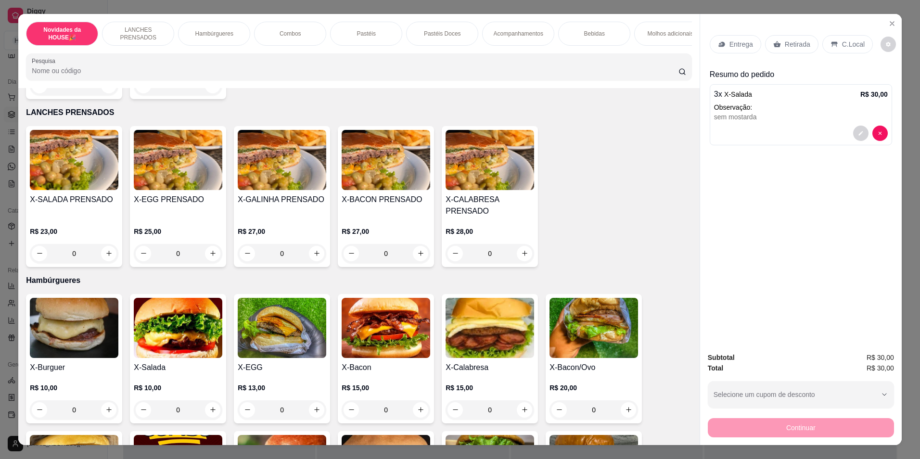
click at [798, 46] on p "Retirada" at bounding box center [798, 44] width 26 height 10
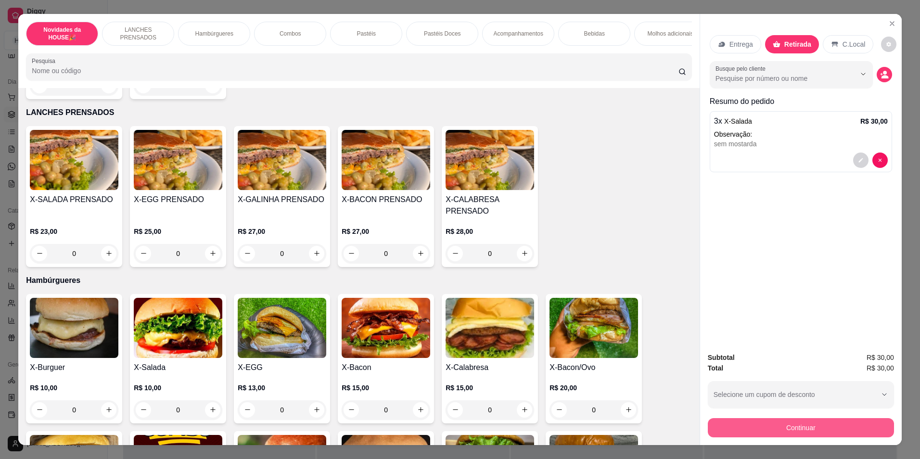
click at [811, 427] on button "Continuar" at bounding box center [801, 427] width 186 height 19
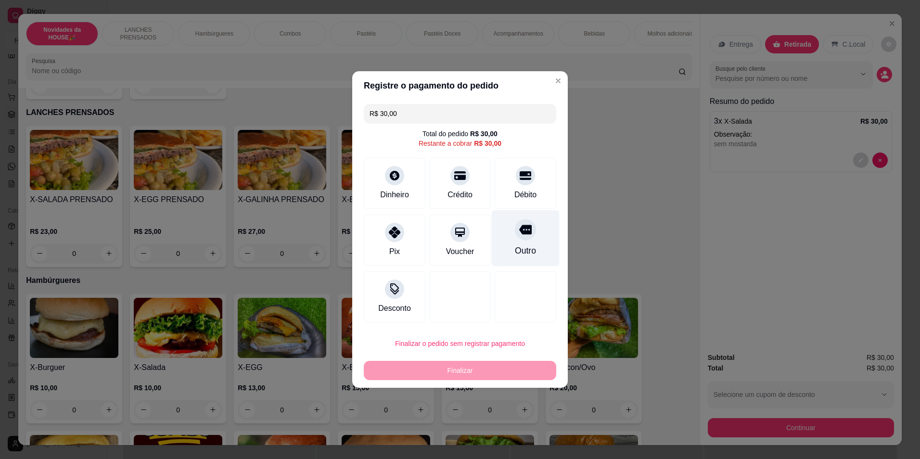
click at [515, 239] on div at bounding box center [525, 229] width 21 height 21
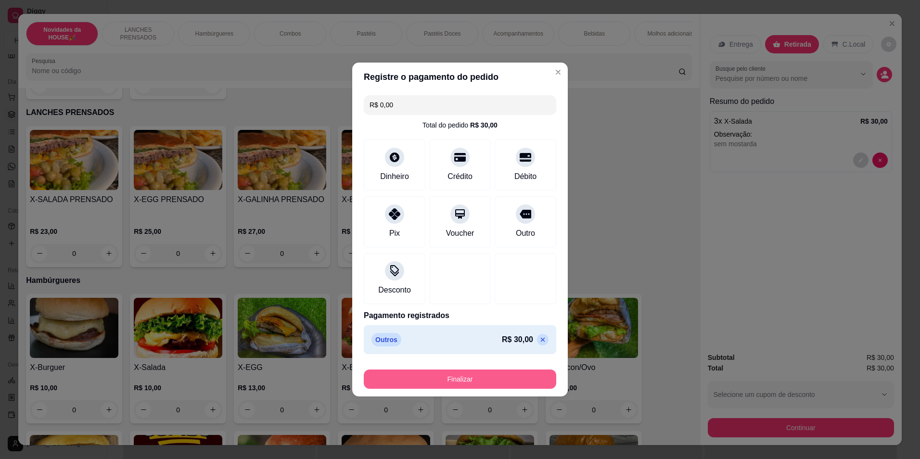
click at [436, 377] on button "Finalizar" at bounding box center [460, 379] width 193 height 19
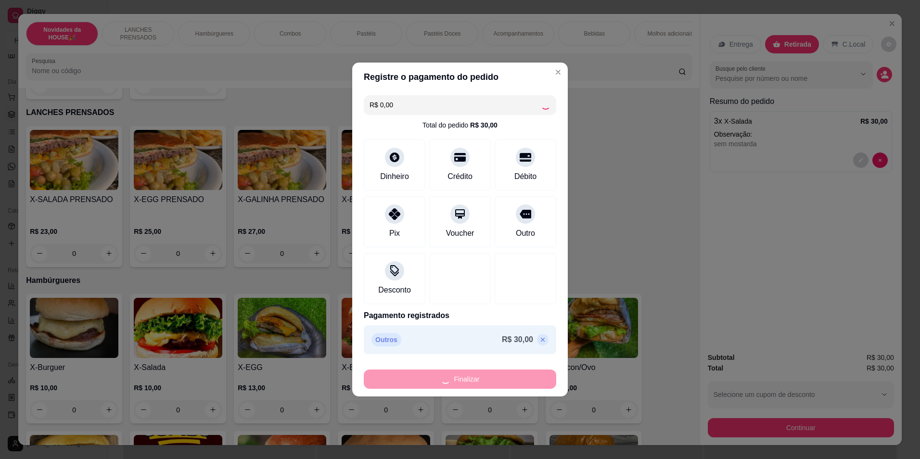
type input "-R$ 30,00"
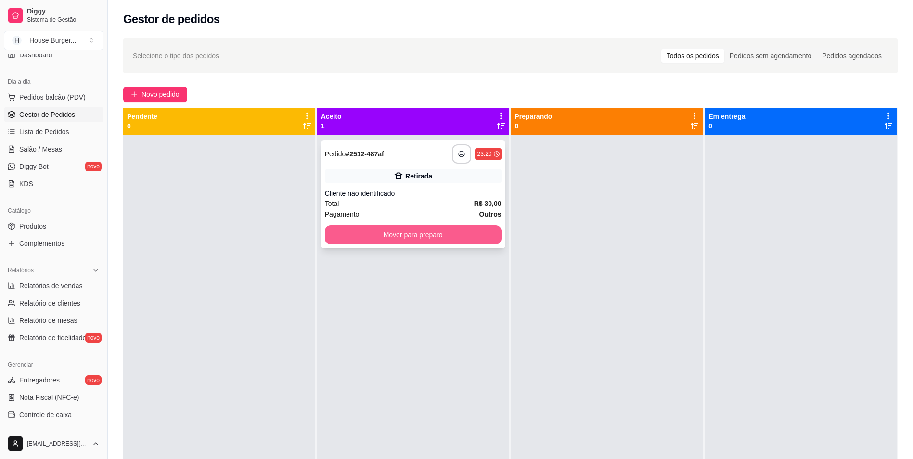
click at [462, 230] on button "Mover para preparo" at bounding box center [413, 234] width 177 height 19
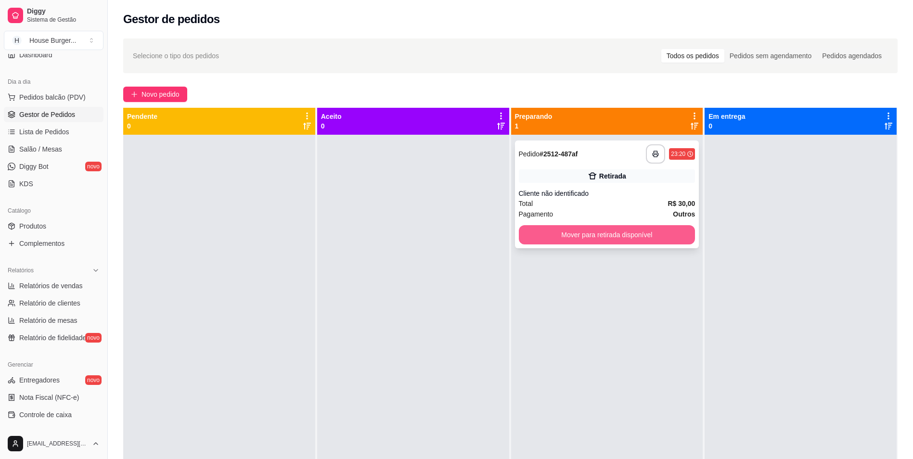
click at [583, 238] on button "Mover para retirada disponível" at bounding box center [607, 234] width 177 height 19
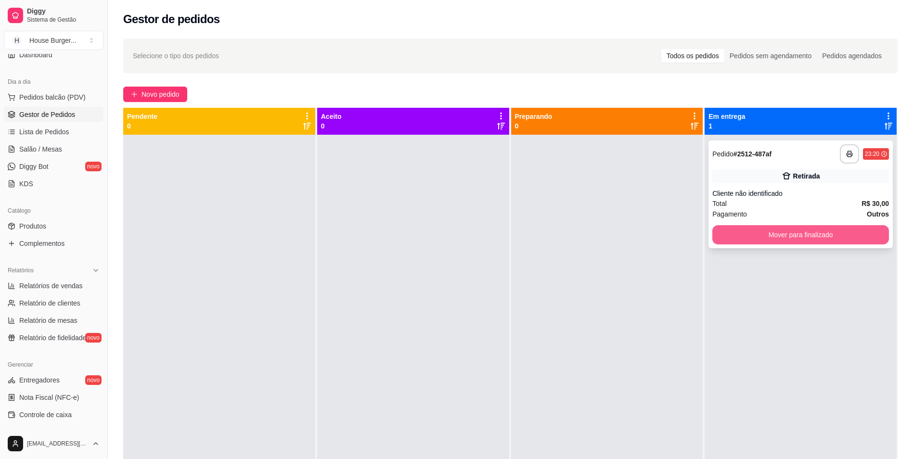
click at [766, 231] on button "Mover para finalizado" at bounding box center [800, 234] width 177 height 19
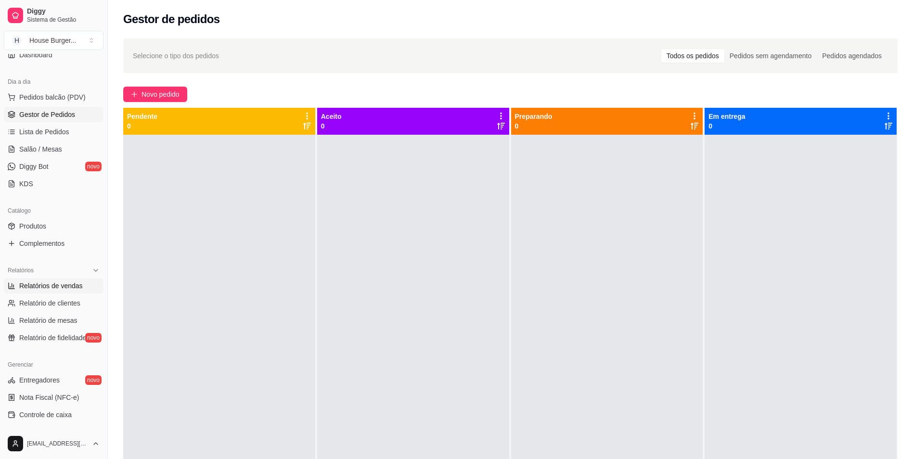
click at [60, 283] on span "Relatórios de vendas" at bounding box center [51, 286] width 64 height 10
select select "ALL"
select select "0"
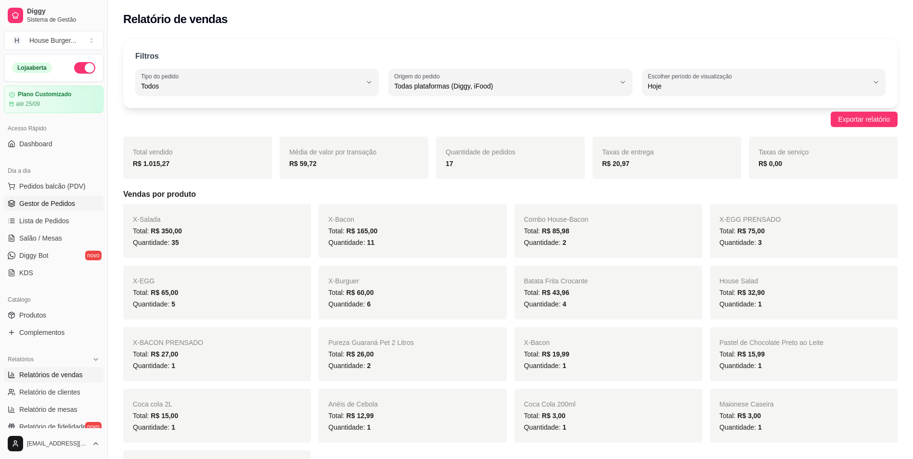
click at [39, 204] on span "Gestor de Pedidos" at bounding box center [47, 204] width 56 height 10
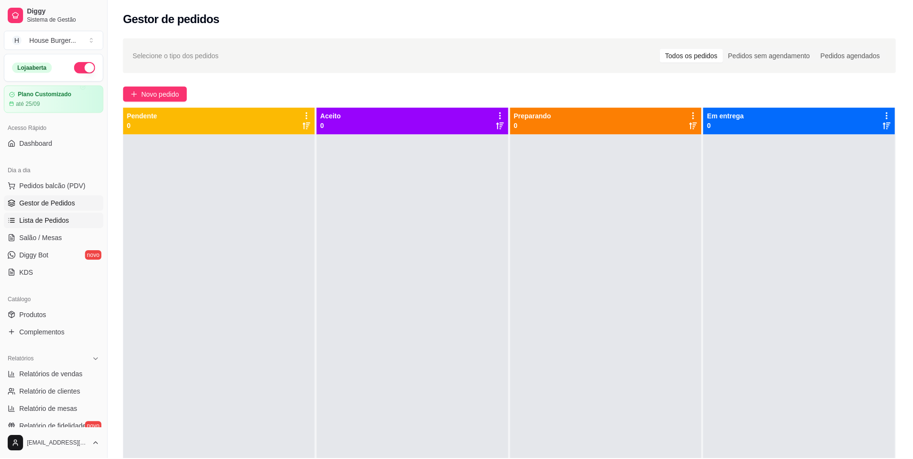
click at [51, 219] on span "Lista de Pedidos" at bounding box center [44, 221] width 50 height 10
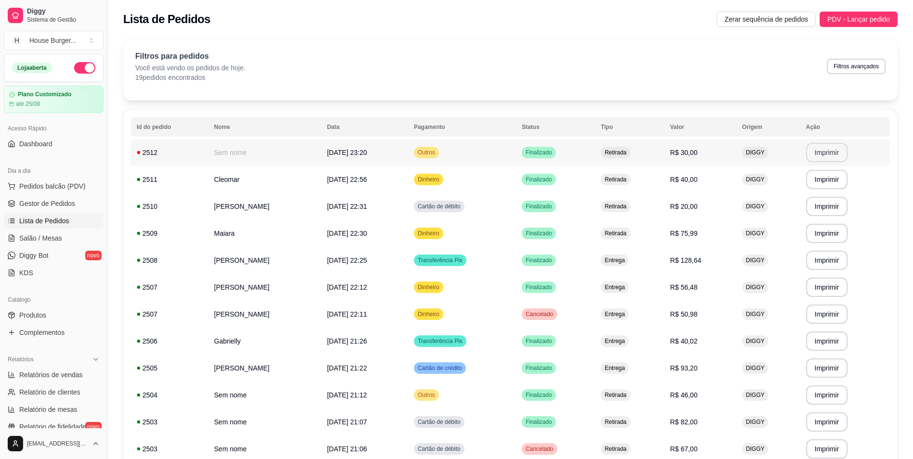
click at [814, 153] on button "Imprimir" at bounding box center [827, 152] width 42 height 19
click at [46, 205] on span "Gestor de Pedidos" at bounding box center [47, 204] width 56 height 10
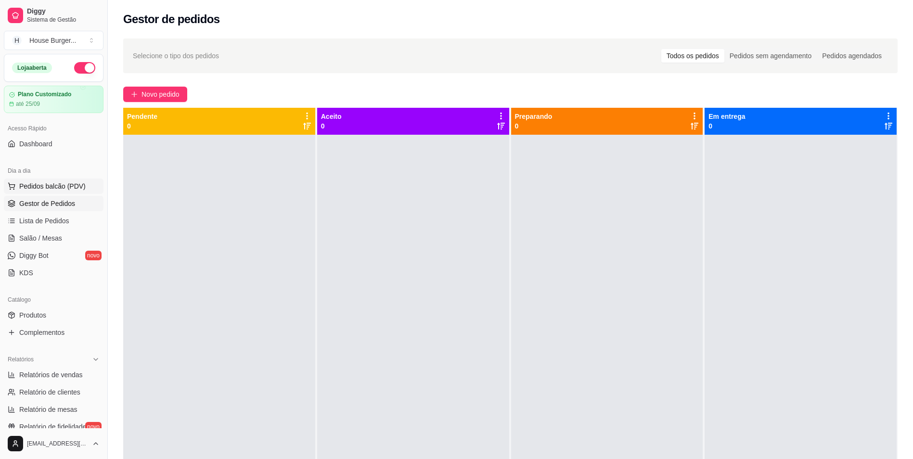
click at [78, 185] on span "Pedidos balcão (PDV)" at bounding box center [52, 186] width 66 height 10
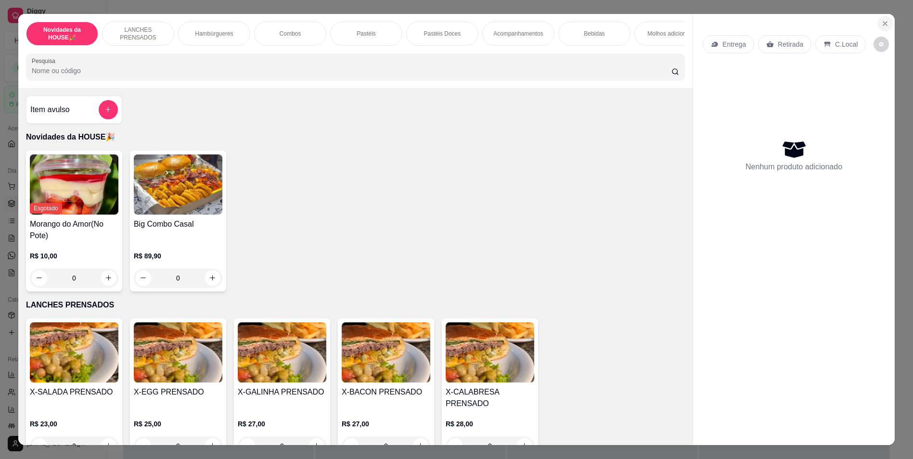
click at [888, 26] on icon "Close" at bounding box center [885, 24] width 8 height 8
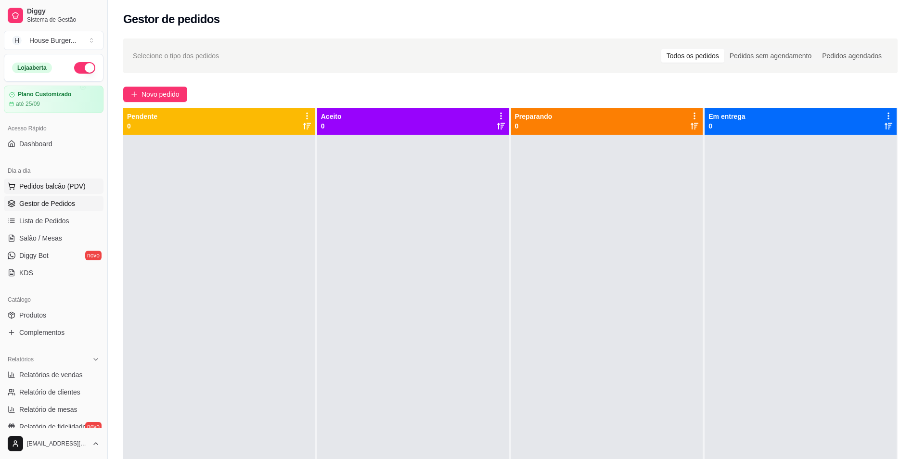
click at [71, 186] on span "Pedidos balcão (PDV)" at bounding box center [52, 186] width 66 height 10
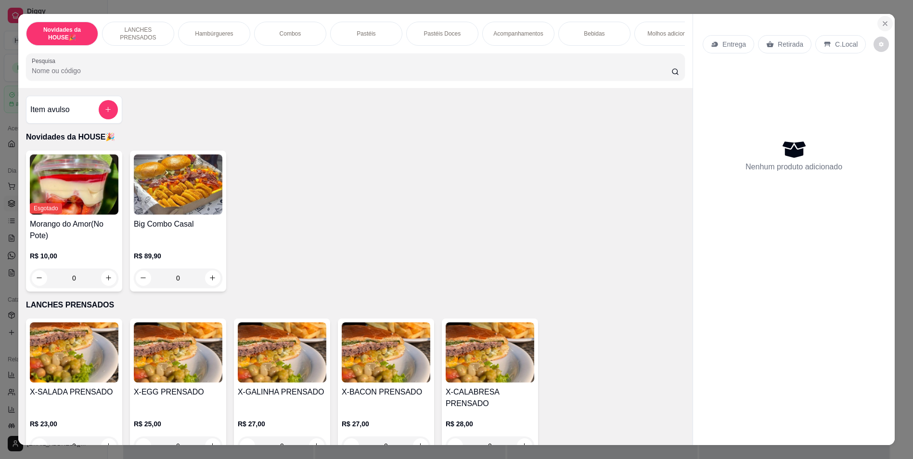
click at [884, 24] on button "Close" at bounding box center [884, 23] width 15 height 15
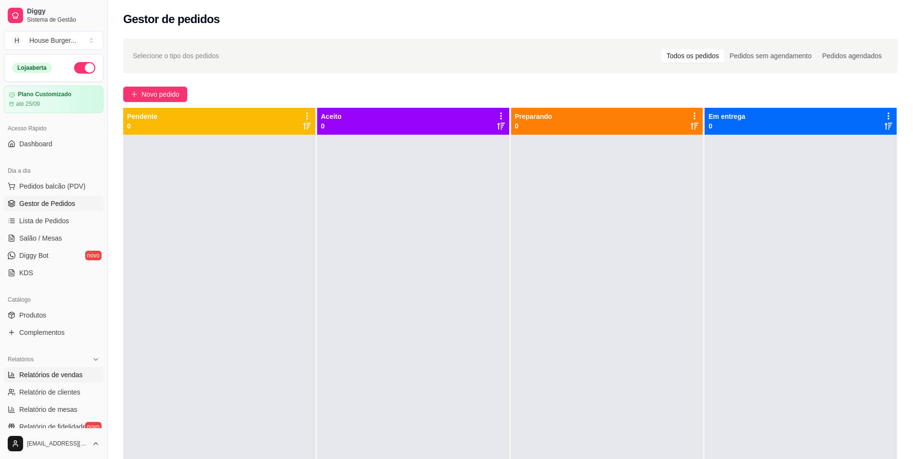
click at [52, 372] on span "Relatórios de vendas" at bounding box center [51, 375] width 64 height 10
select select "ALL"
select select "0"
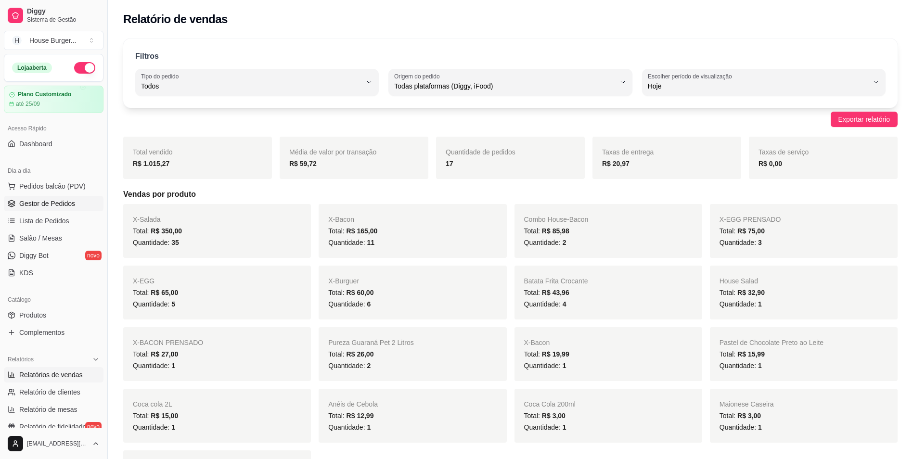
click at [64, 206] on span "Gestor de Pedidos" at bounding box center [47, 204] width 56 height 10
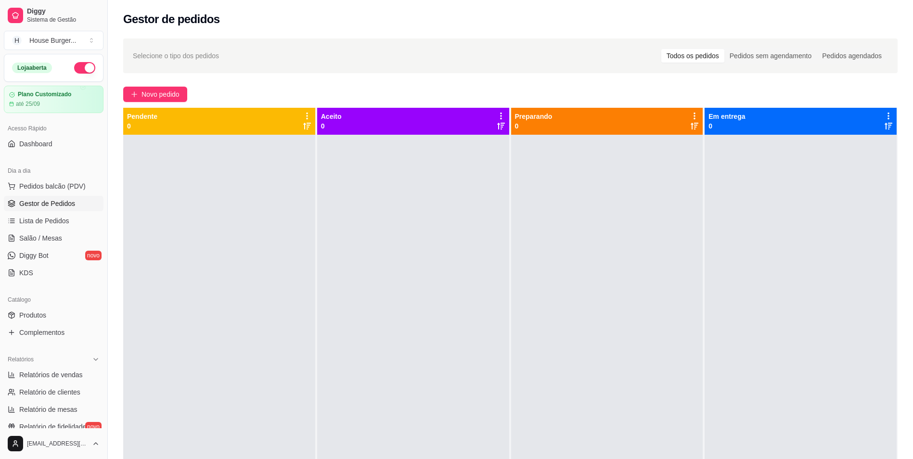
drag, startPoint x: 325, startPoint y: 464, endPoint x: 560, endPoint y: 352, distance: 260.5
click at [560, 352] on div "Pendente 0 Aceito 0 Preparando 0 Em entrega 0" at bounding box center [510, 337] width 774 height 459
